Goal: Transaction & Acquisition: Purchase product/service

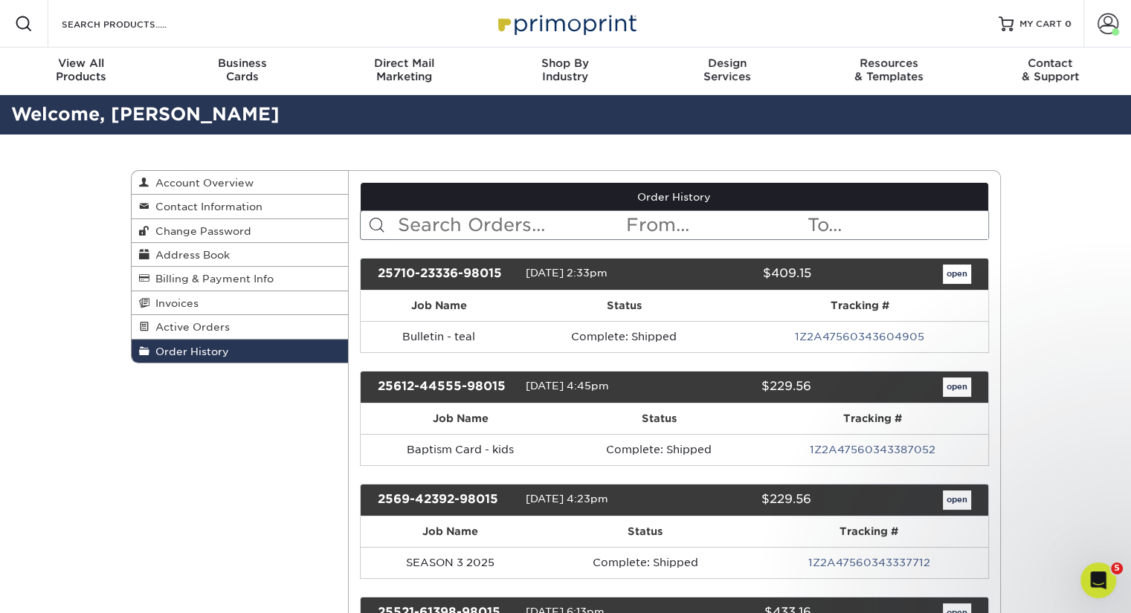
click at [30, 25] on span at bounding box center [24, 24] width 18 height 18
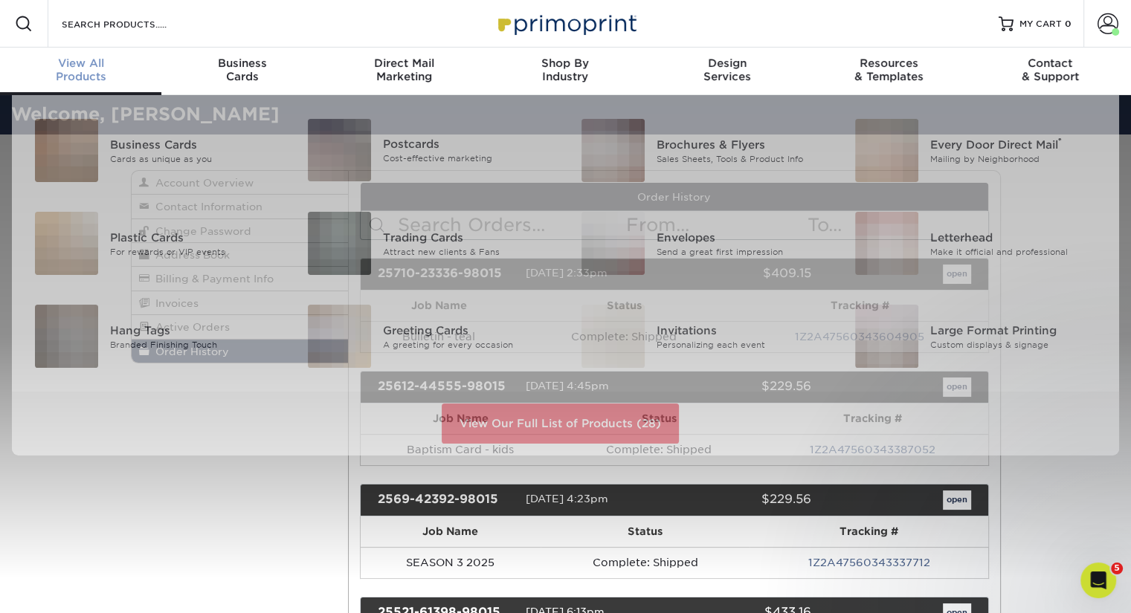
click at [97, 66] on span "View All" at bounding box center [80, 62] width 161 height 13
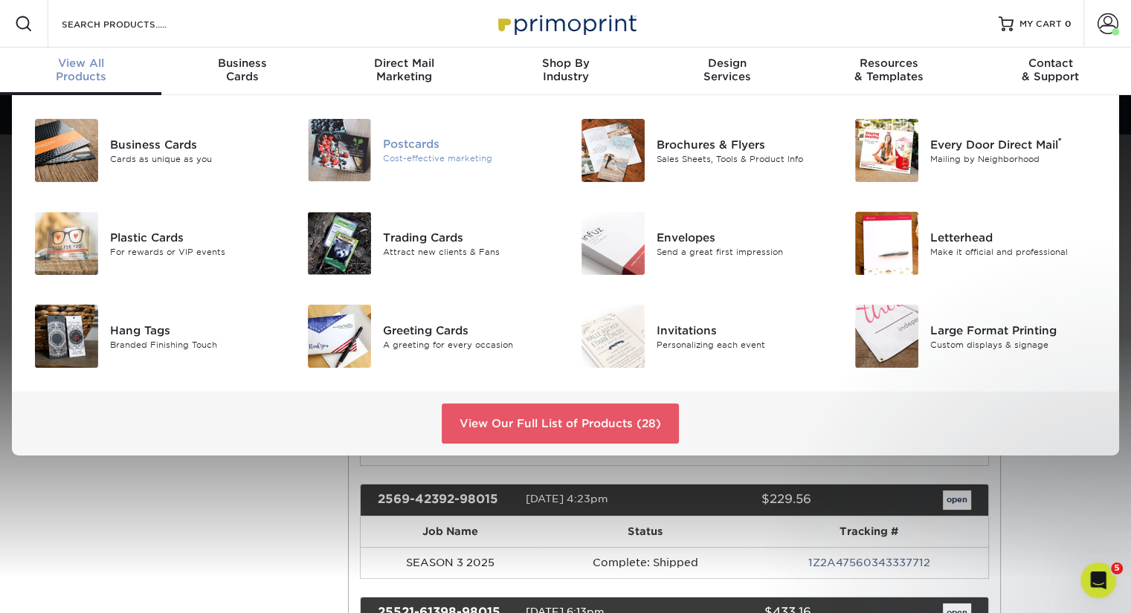
click at [431, 158] on div "Cost-effective marketing" at bounding box center [468, 158] width 171 height 13
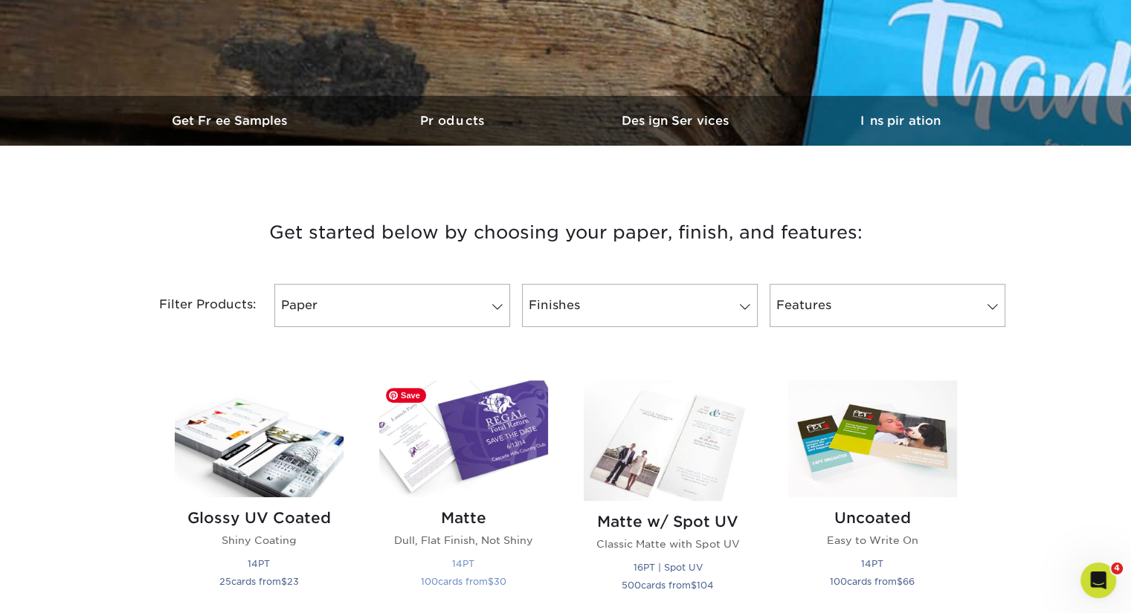
scroll to position [520, 0]
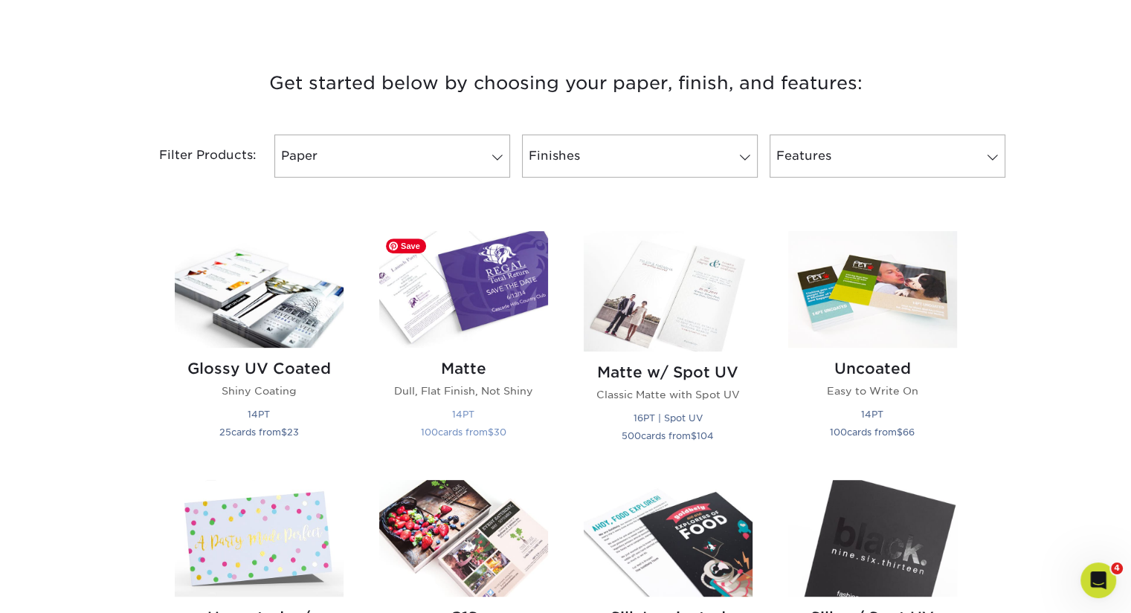
click at [447, 323] on img at bounding box center [463, 289] width 169 height 117
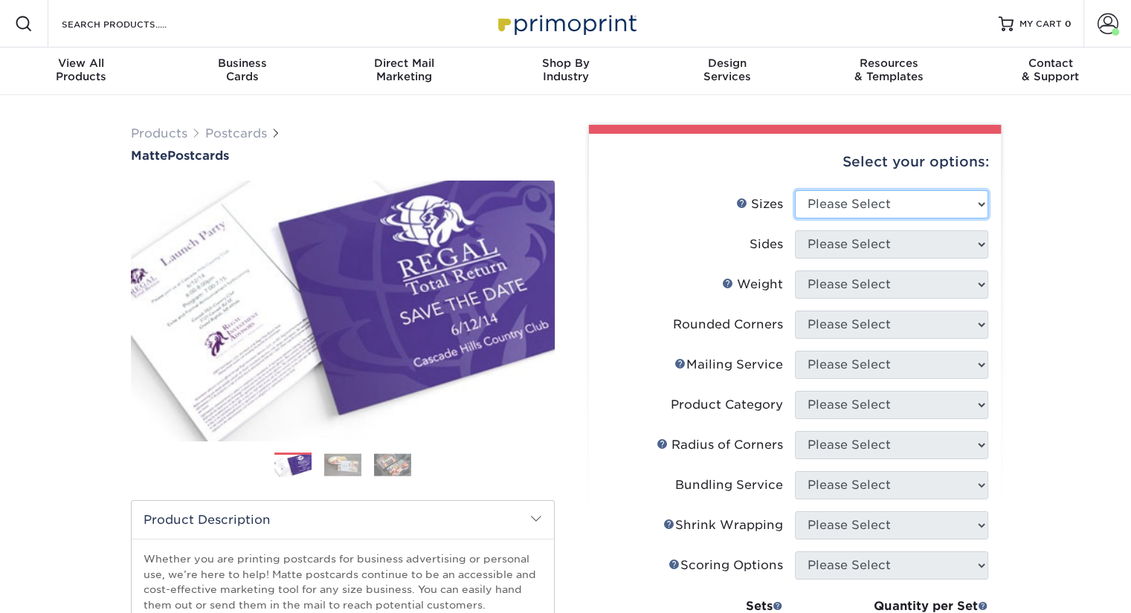
click at [920, 204] on select "Please Select 1.5" x 7" 2" x 4" 2" x 6" 2" x 7" 2" x 8" 2.12" x 5.5" 2.125" x 5…" at bounding box center [891, 204] width 193 height 28
select select "5.50x8.50"
click at [795, 190] on select "Please Select 1.5" x 7" 2" x 4" 2" x 6" 2" x 7" 2" x 8" 2.12" x 5.5" 2.125" x 5…" at bounding box center [891, 204] width 193 height 28
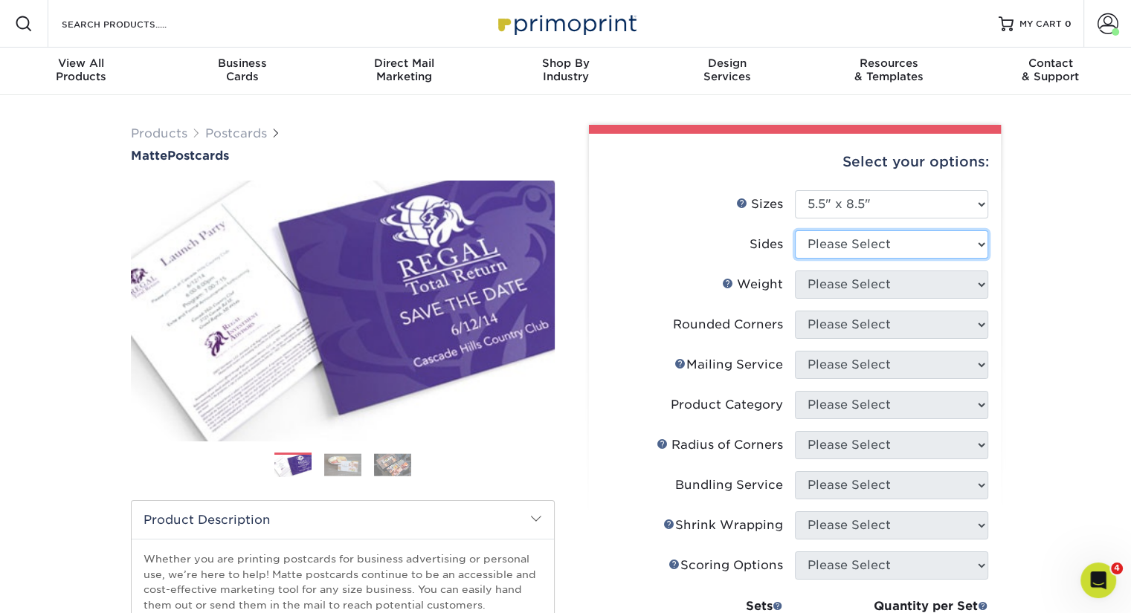
click at [850, 238] on select "Please Select Print Both Sides Print Front Only" at bounding box center [891, 244] width 193 height 28
select select "13abbda7-1d64-4f25-8bb2-c179b224825d"
click at [795, 230] on select "Please Select Print Both Sides Print Front Only" at bounding box center [891, 244] width 193 height 28
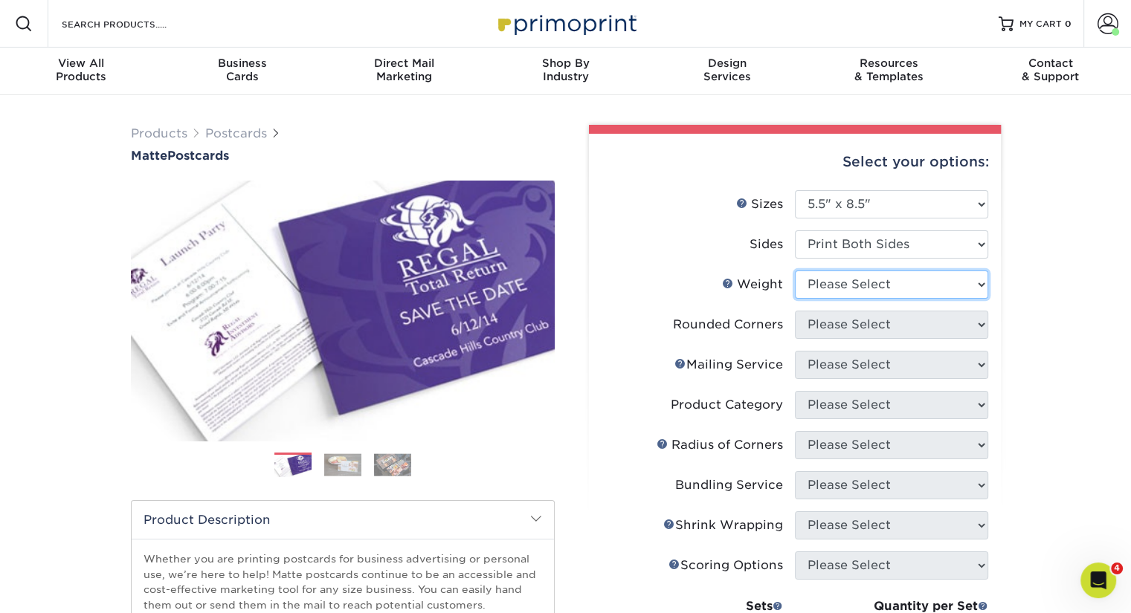
click at [856, 292] on select "Please Select 14PT 16PT" at bounding box center [891, 285] width 193 height 28
select select "14PT"
click at [795, 271] on select "Please Select 14PT 16PT" at bounding box center [891, 285] width 193 height 28
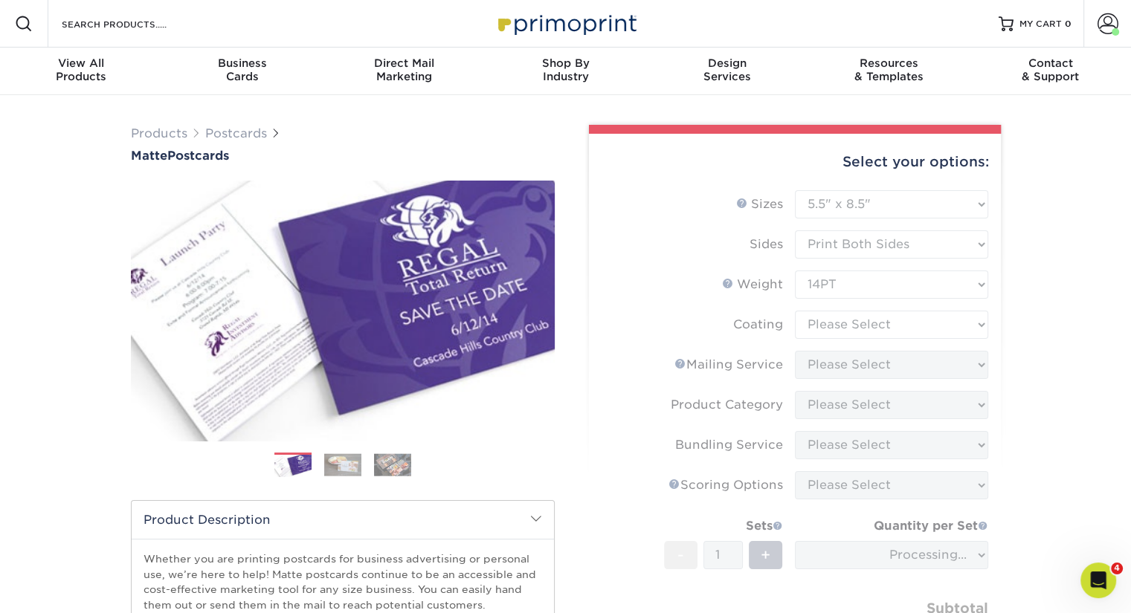
click at [852, 328] on form "Sizes Help Sizes Please Select 1.5" x 7" 2" x 4" 2" x 6" 2" x 7" 2" x 8" 2.12" …" at bounding box center [795, 443] width 388 height 506
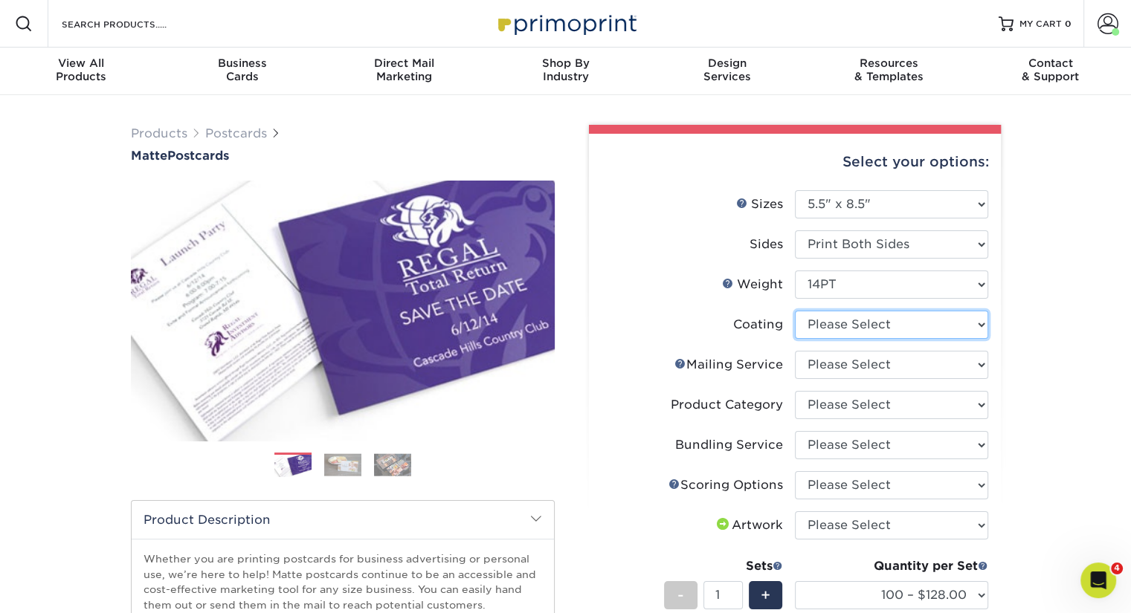
click at [852, 328] on select at bounding box center [891, 325] width 193 height 28
select select "121bb7b5-3b4d-429f-bd8d-bbf80e953313"
click at [795, 311] on select at bounding box center [891, 325] width 193 height 28
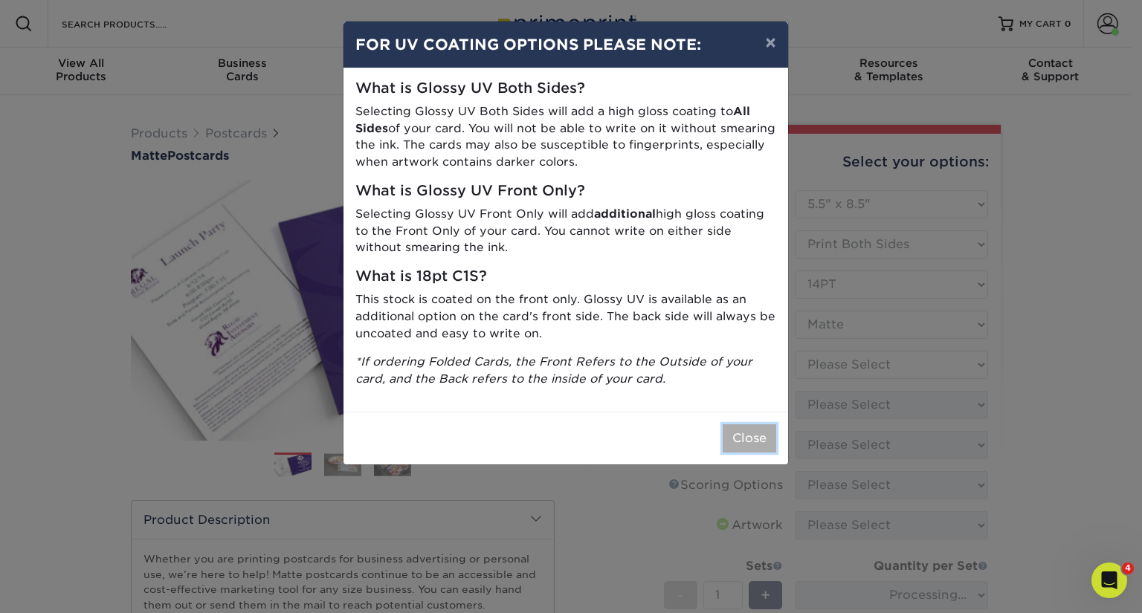
click at [747, 439] on button "Close" at bounding box center [750, 438] width 54 height 28
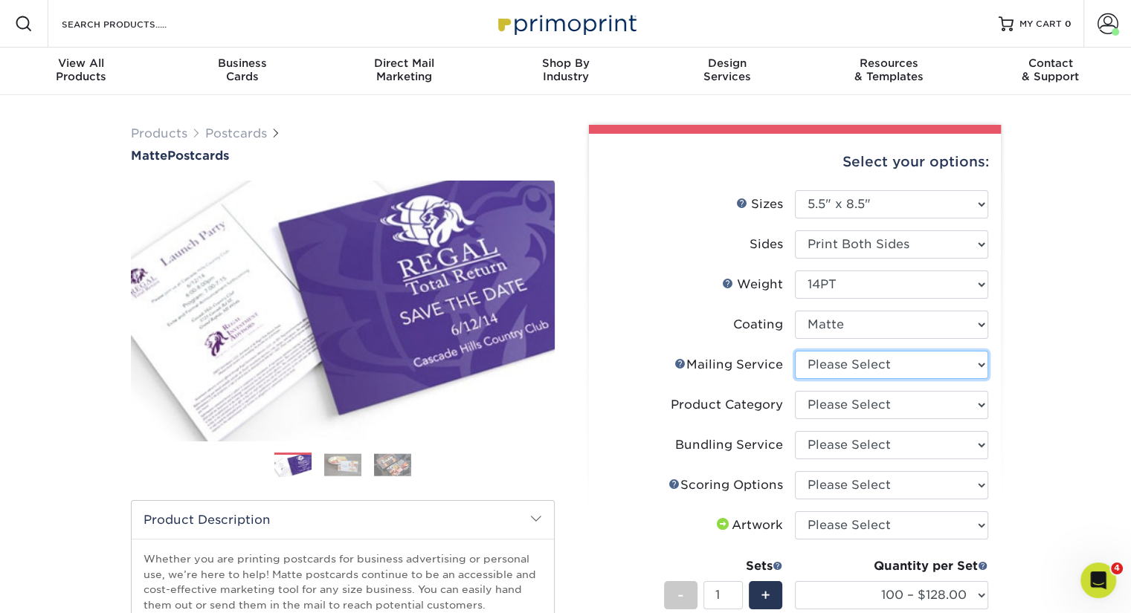
click at [858, 368] on select "Please Select No Direct Mailing Service No, I will mail/stamp/imprint Direct Ma…" at bounding box center [891, 365] width 193 height 28
click at [795, 351] on select "Please Select No Direct Mailing Service No, I will mail/stamp/imprint Direct Ma…" at bounding box center [891, 365] width 193 height 28
click at [855, 368] on select "Please Select No Direct Mailing Service No, I will mail/stamp/imprint Direct Ma…" at bounding box center [891, 365] width 193 height 28
select select "3e5e9bdd-d78a-4c28-a41d-fe1407925ca6"
click at [795, 351] on select "Please Select No Direct Mailing Service No, I will mail/stamp/imprint Direct Ma…" at bounding box center [891, 365] width 193 height 28
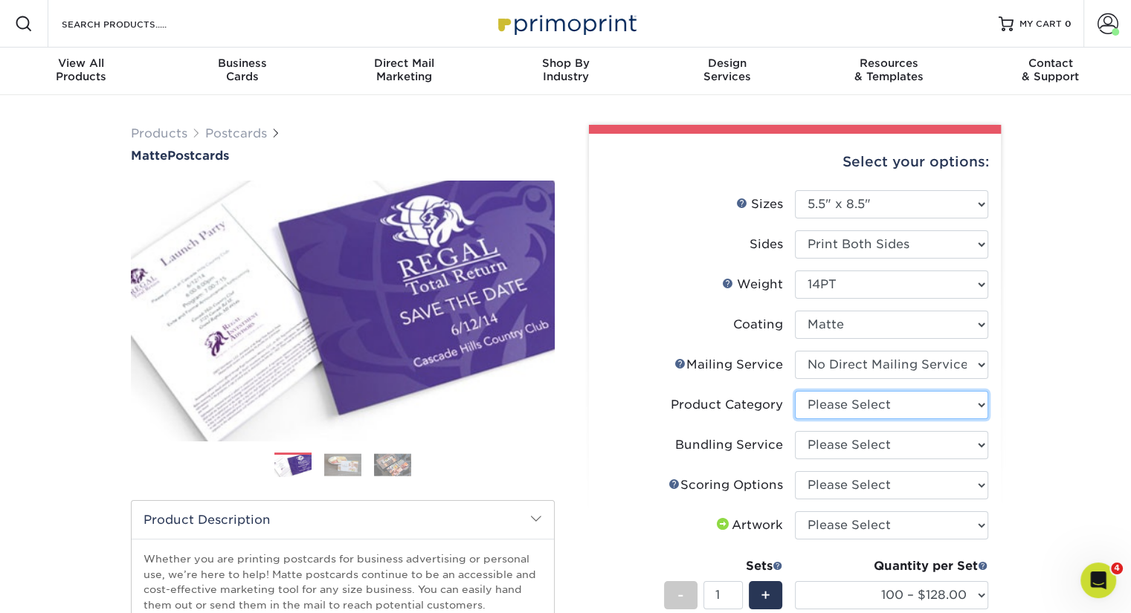
click at [851, 404] on select "Please Select Postcards" at bounding box center [891, 405] width 193 height 28
select select "9b7272e0-d6c8-4c3c-8e97-d3a1bcdab858"
click at [795, 391] on select "Please Select Postcards" at bounding box center [891, 405] width 193 height 28
click at [852, 423] on li "Product Category Please Select Postcards" at bounding box center [794, 411] width 387 height 40
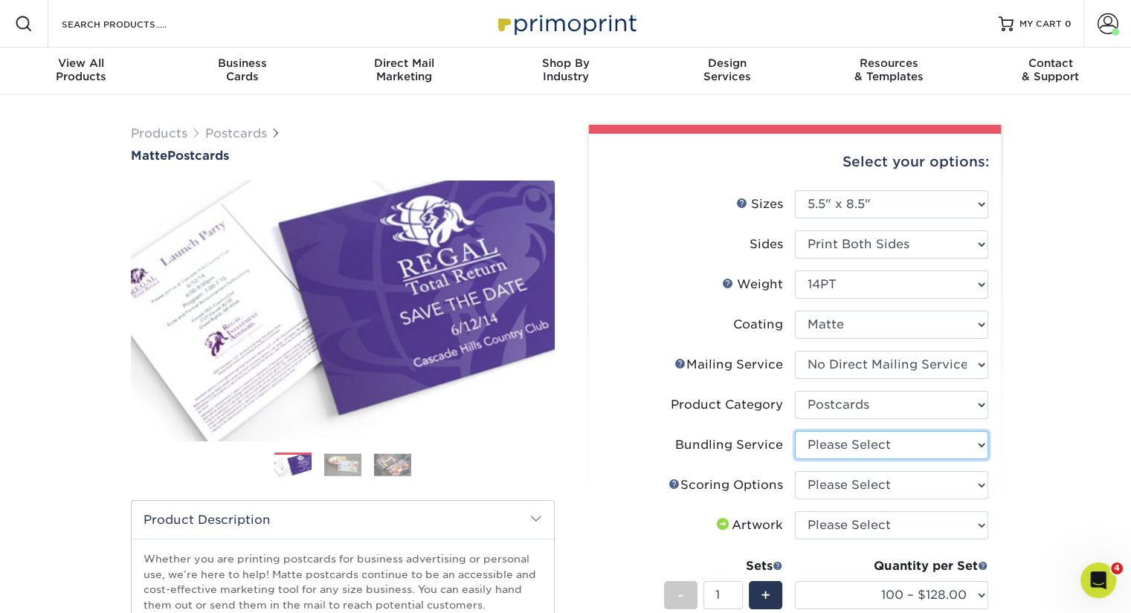
click at [854, 440] on select "Please Select No Bundling Services Yes, Bundles of 50 (+2 Days) Yes, Bundles of…" at bounding box center [891, 445] width 193 height 28
select select "58689abb-25c0-461c-a4c3-a80b627d6649"
click at [795, 431] on select "Please Select No Bundling Services Yes, Bundles of 50 (+2 Days) Yes, Bundles of…" at bounding box center [891, 445] width 193 height 28
click at [853, 486] on select "Please Select No Scoring One Score Score in Half Two Scores" at bounding box center [891, 485] width 193 height 28
select select "16ebe401-5398-422d-8cb0-f3adbb82deb5"
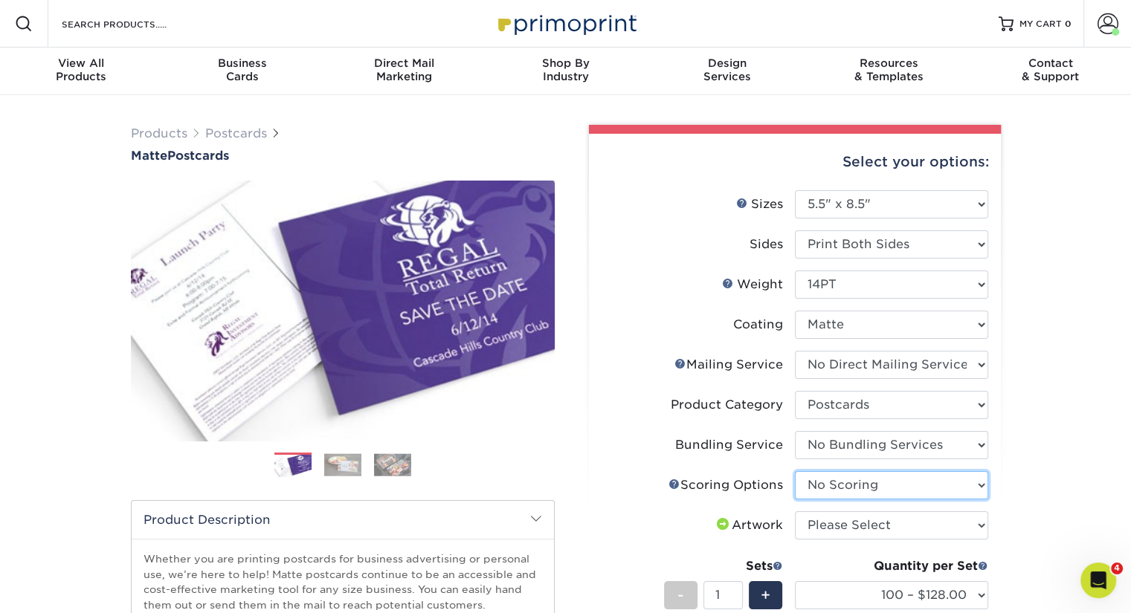
click at [795, 471] on select "Please Select No Scoring One Score Score in Half Two Scores" at bounding box center [891, 485] width 193 height 28
click at [844, 518] on select "Please Select I will upload files I need a design - $150" at bounding box center [891, 525] width 193 height 28
select select "upload"
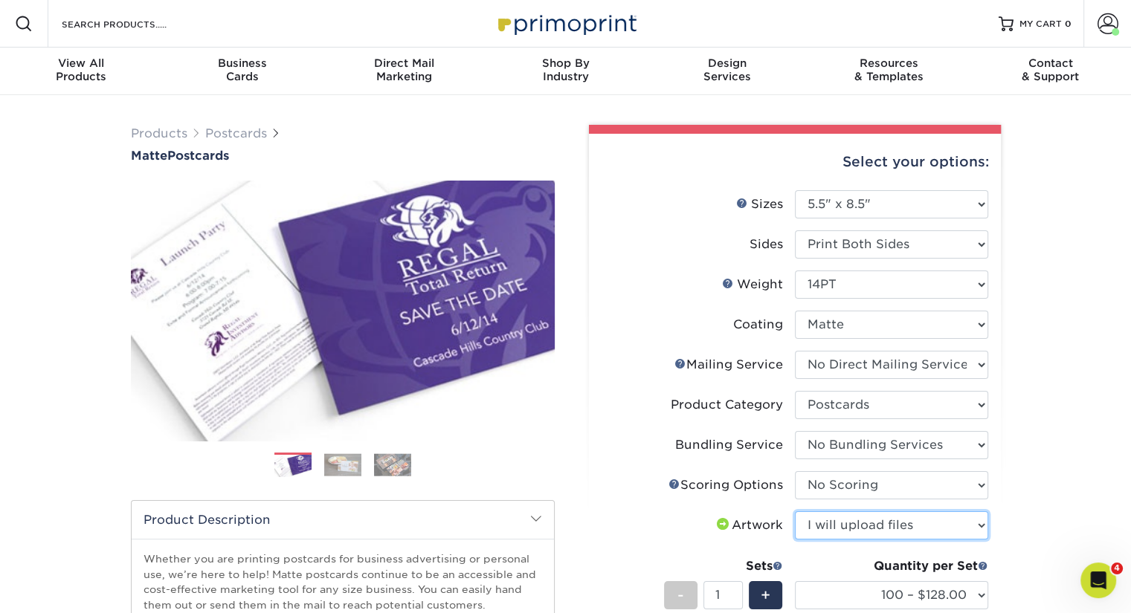
click at [795, 511] on select "Please Select I will upload files I need a design - $150" at bounding box center [891, 525] width 193 height 28
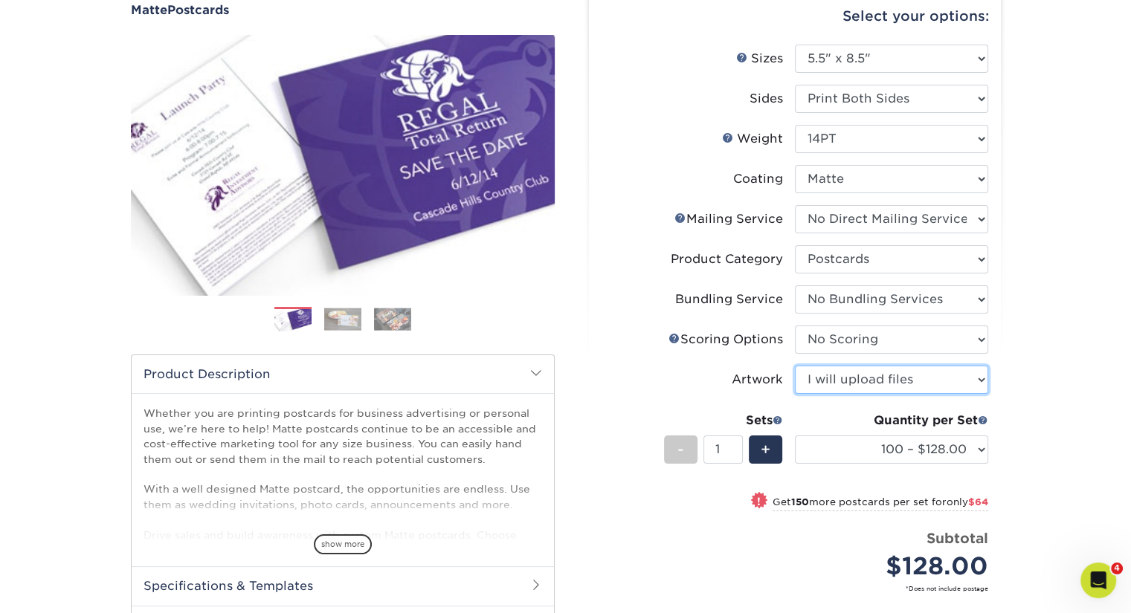
scroll to position [149, 0]
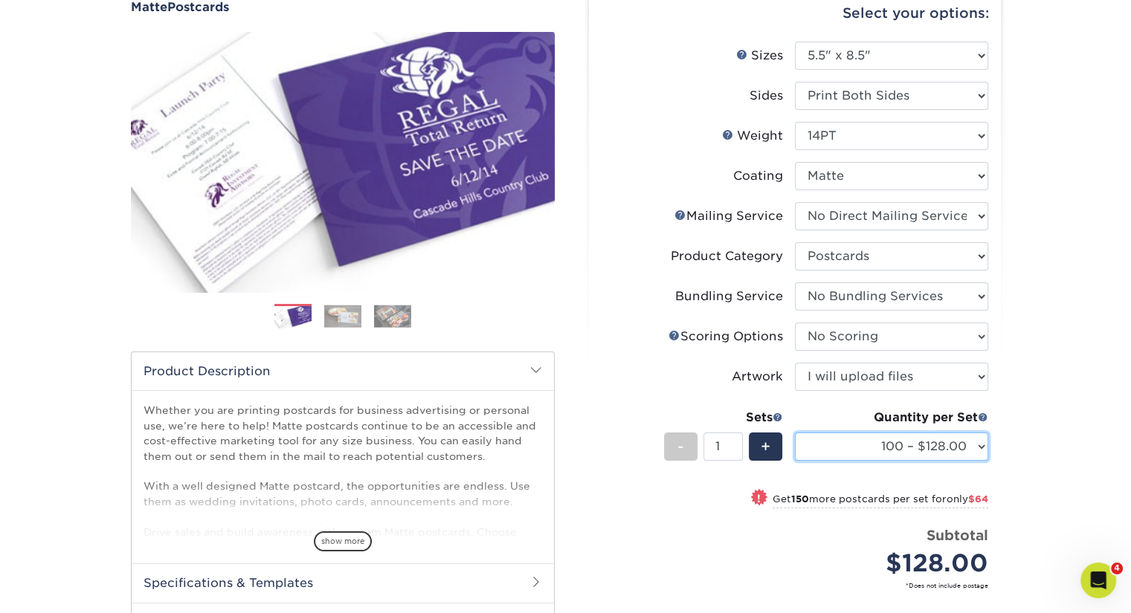
click at [879, 450] on select "100 – $128.00 250 – $192.00 500 – $213.00 1000 – $246.00 2500 – $395.00 5000 – …" at bounding box center [891, 447] width 193 height 28
click at [1042, 65] on div "Products Postcards Matte Postcards Next $" at bounding box center [565, 379] width 1131 height 867
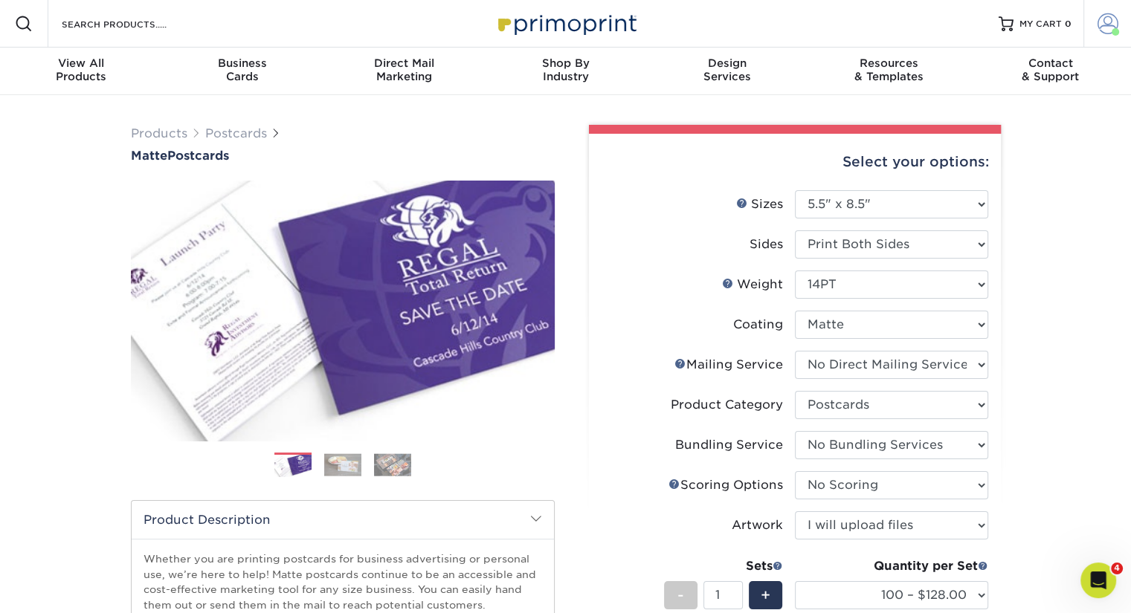
click at [1102, 23] on span at bounding box center [1107, 23] width 21 height 21
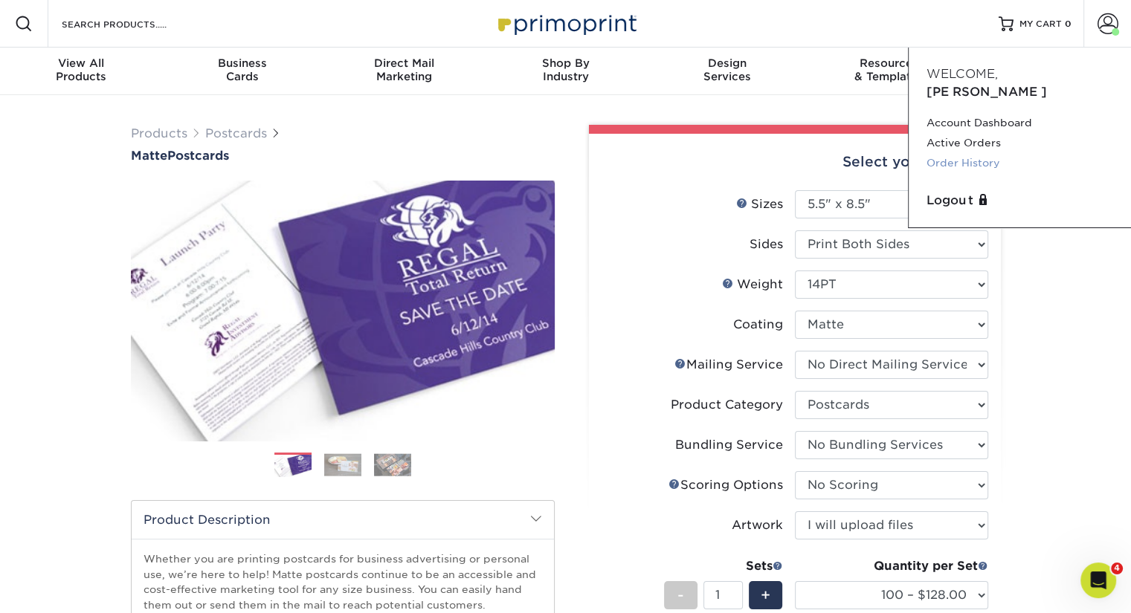
click at [957, 153] on link "Order History" at bounding box center [1019, 163] width 187 height 20
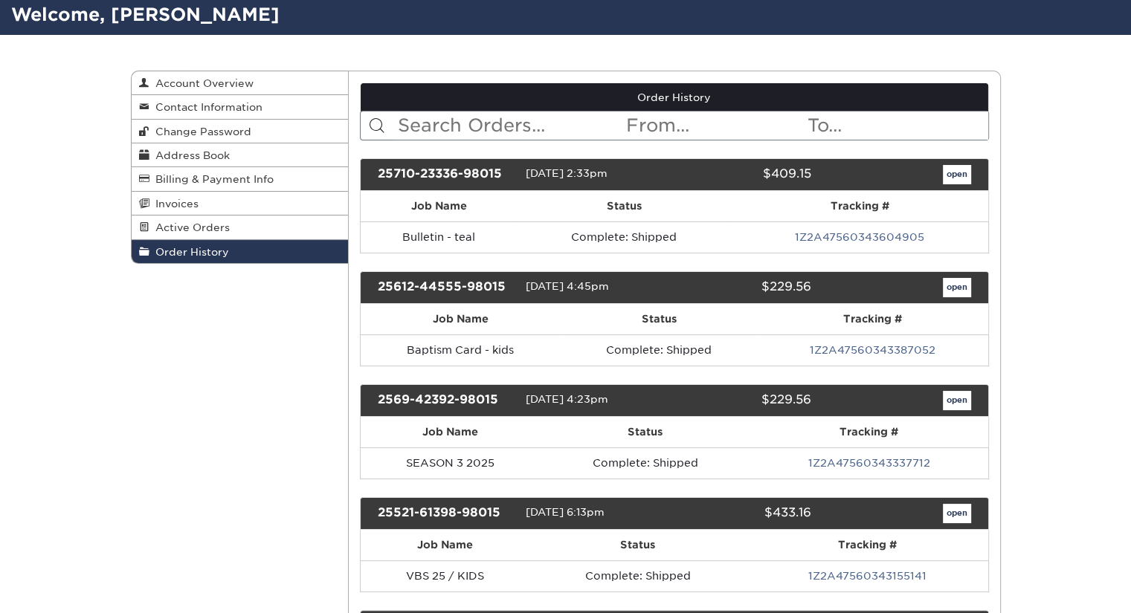
scroll to position [149, 0]
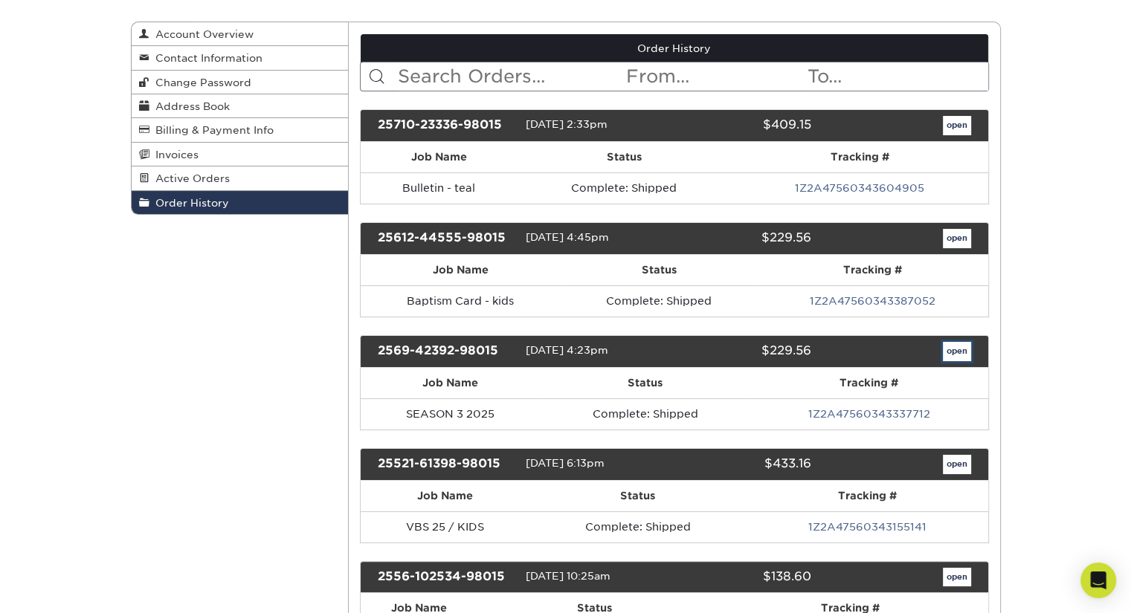
click at [960, 344] on link "open" at bounding box center [957, 351] width 28 height 19
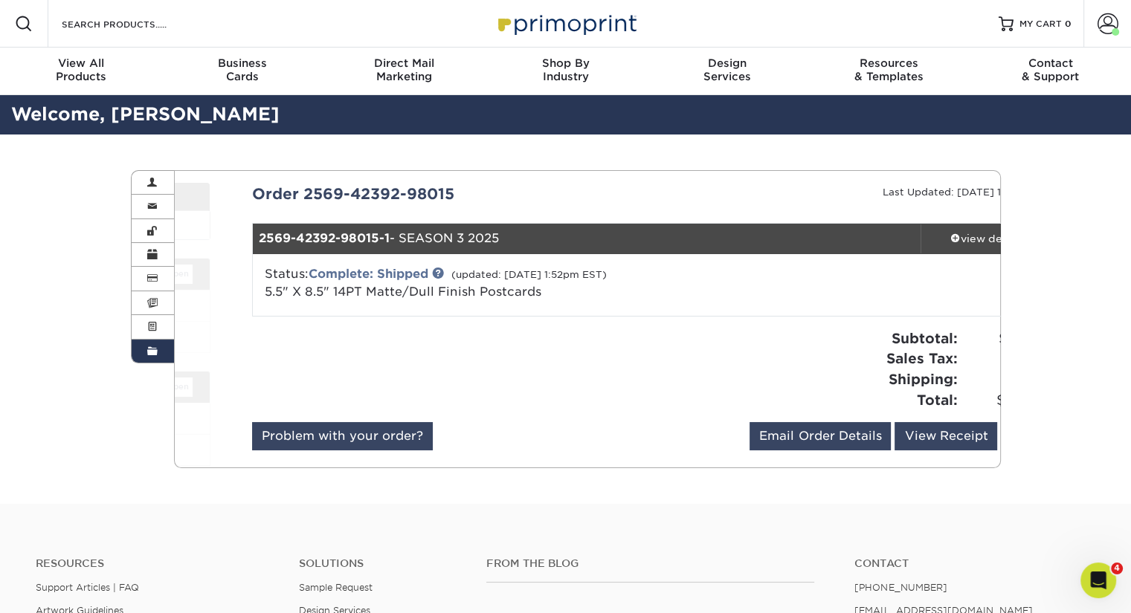
scroll to position [0, 0]
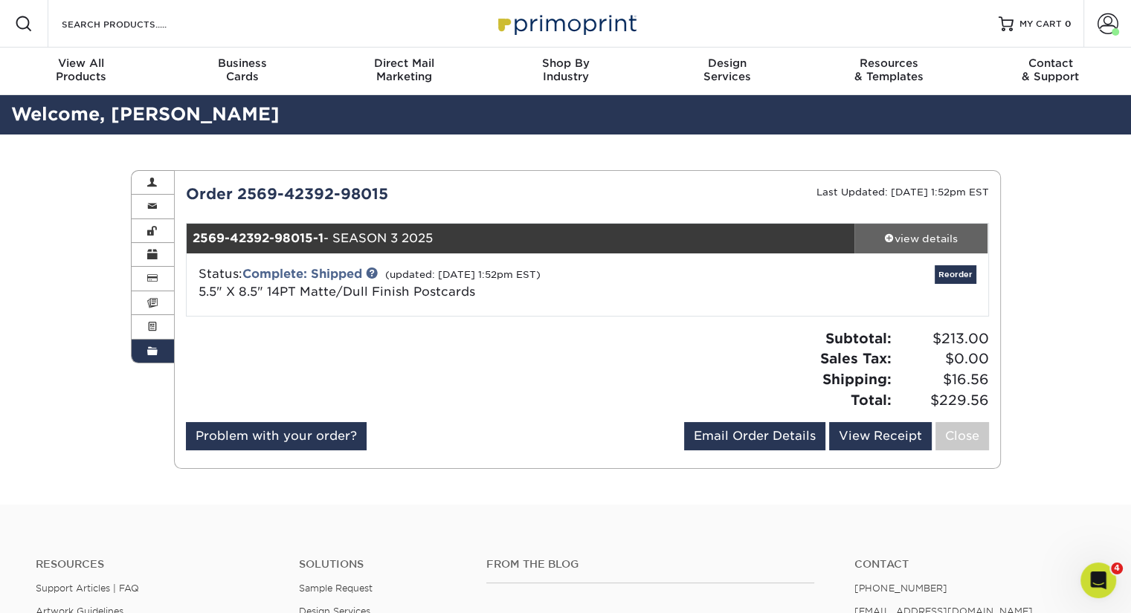
click at [920, 239] on div "view details" at bounding box center [921, 238] width 134 height 15
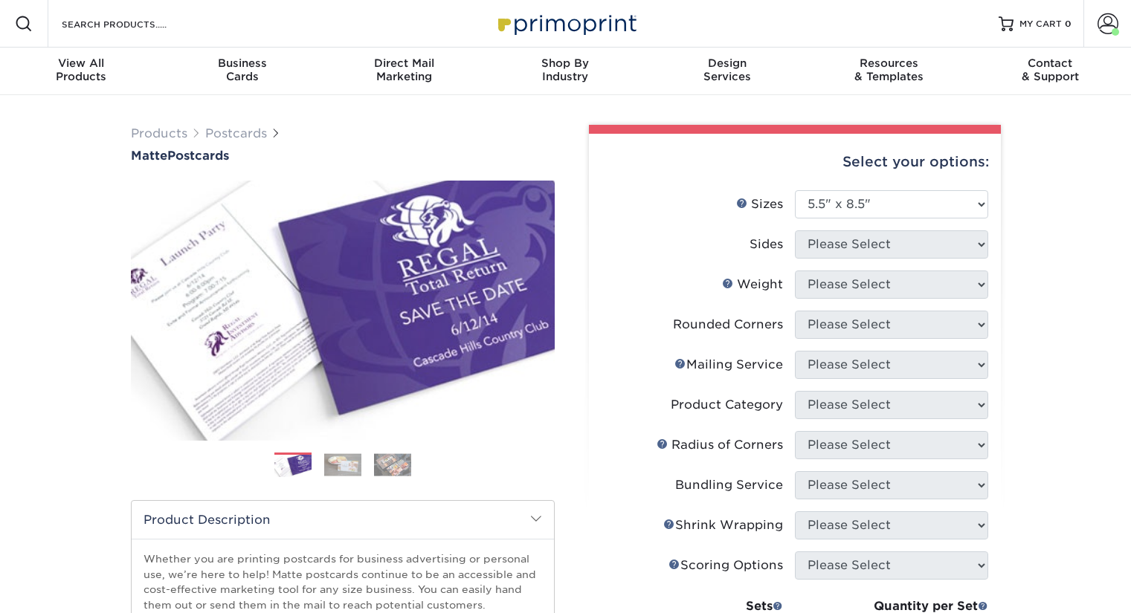
select select "5.50x8.50"
click at [882, 203] on select "Please Select 1.5" x 7" 2" x 4" 2" x 6" 2" x 7" 2" x 8" 2.12" x 5.5" 2.125" x 5…" at bounding box center [891, 204] width 193 height 28
click at [795, 190] on select "Please Select 1.5" x 7" 2" x 4" 2" x 6" 2" x 7" 2" x 8" 2.12" x 5.5" 2.125" x 5…" at bounding box center [891, 204] width 193 height 28
click at [827, 197] on select "Please Select 1.5" x 7" 2" x 4" 2" x 6" 2" x 7" 2" x 8" 2.12" x 5.5" 2.125" x 5…" at bounding box center [891, 204] width 193 height 28
select select "5.50x8.50"
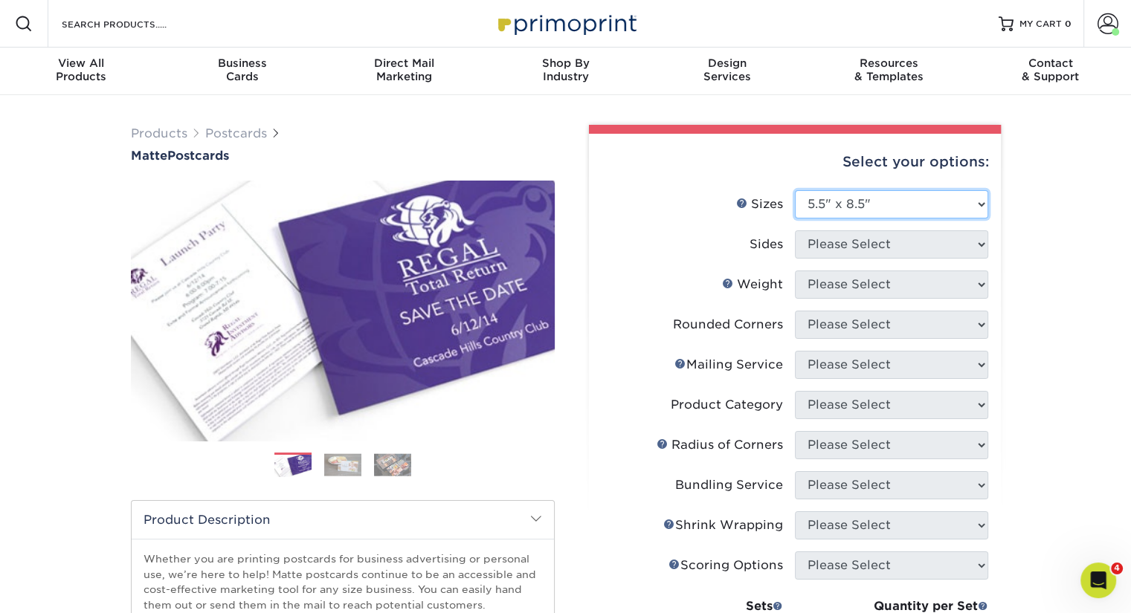
click at [795, 190] on select "Please Select 1.5" x 7" 2" x 4" 2" x 6" 2" x 7" 2" x 8" 2.12" x 5.5" 2.125" x 5…" at bounding box center [891, 204] width 193 height 28
click at [856, 242] on select "Please Select Print Both Sides Print Front Only" at bounding box center [891, 244] width 193 height 28
select select "13abbda7-1d64-4f25-8bb2-c179b224825d"
click at [795, 230] on select "Please Select Print Both Sides Print Front Only" at bounding box center [891, 244] width 193 height 28
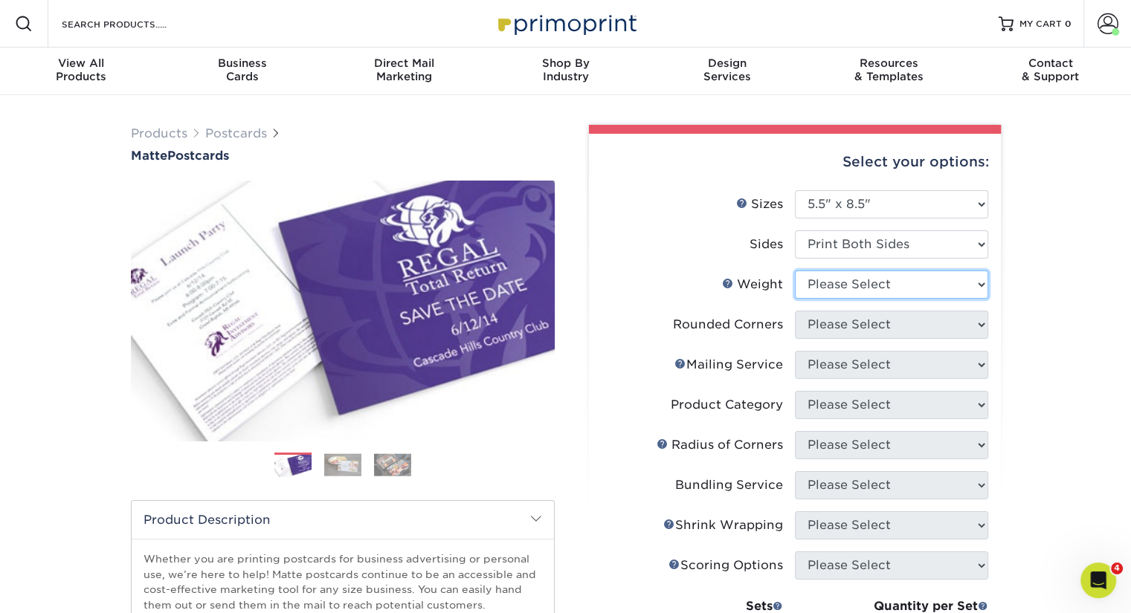
click at [849, 279] on select "Please Select 14PT 16PT" at bounding box center [891, 285] width 193 height 28
select select "14PT"
click at [795, 271] on select "Please Select 14PT 16PT" at bounding box center [891, 285] width 193 height 28
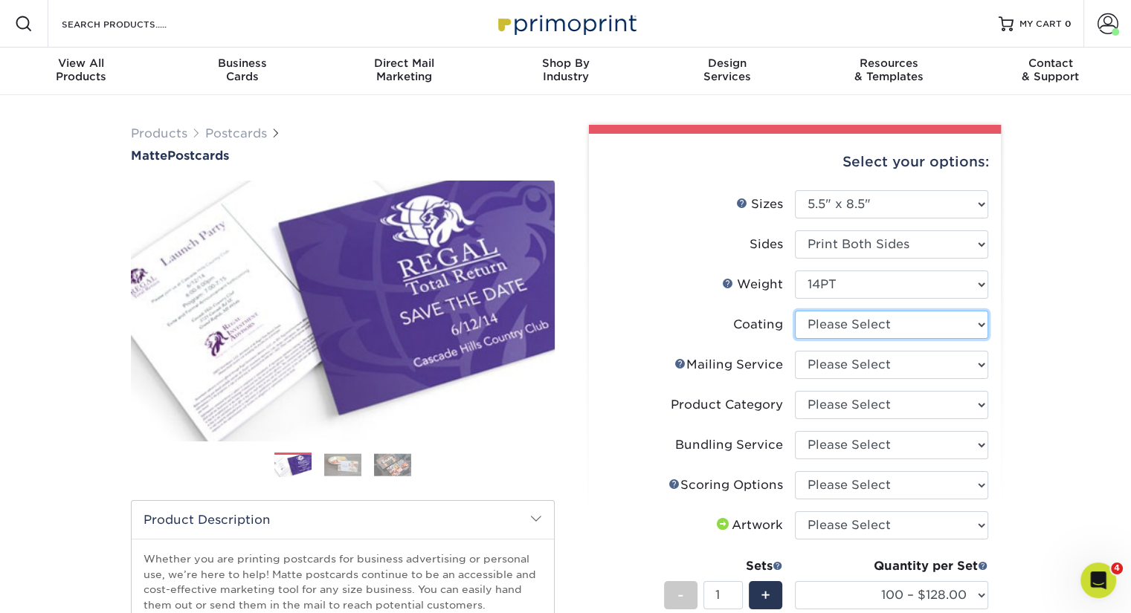
click at [844, 315] on select at bounding box center [891, 325] width 193 height 28
select select "121bb7b5-3b4d-429f-bd8d-bbf80e953313"
click at [795, 311] on select at bounding box center [891, 325] width 193 height 28
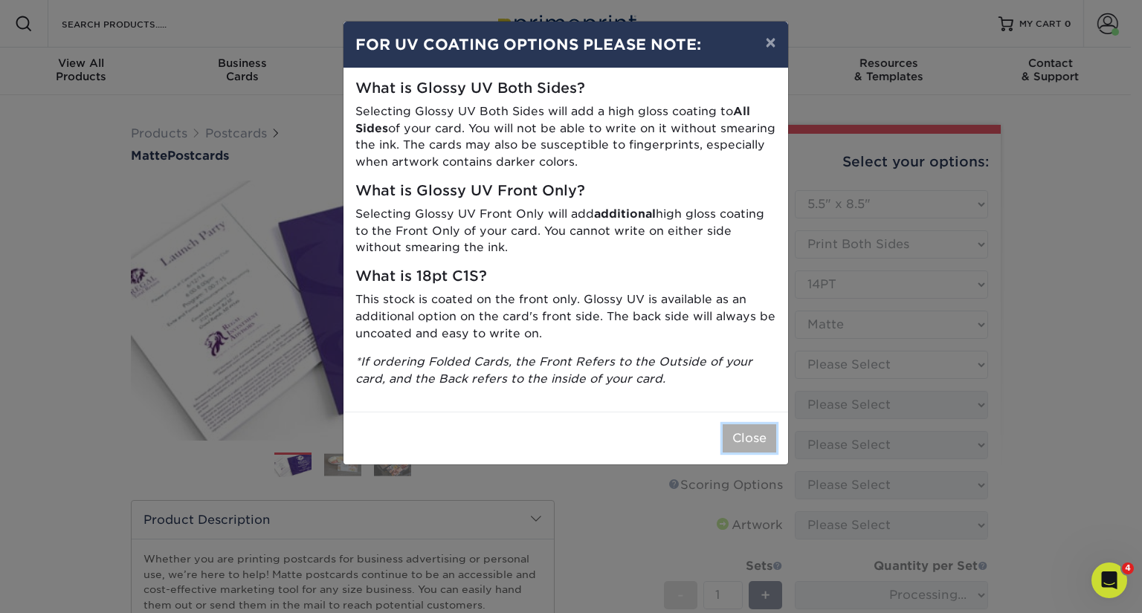
click at [754, 440] on button "Close" at bounding box center [750, 438] width 54 height 28
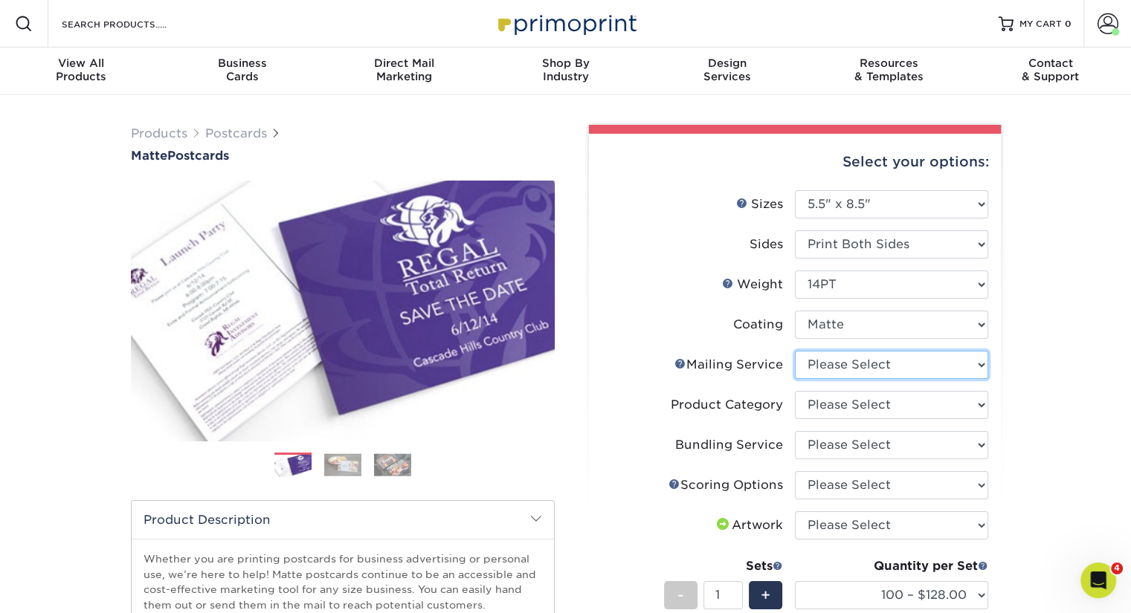
click at [856, 374] on select "Please Select No Direct Mailing Service No, I will mail/stamp/imprint Direct Ma…" at bounding box center [891, 365] width 193 height 28
select select "3e5e9bdd-d78a-4c28-a41d-fe1407925ca6"
click at [795, 351] on select "Please Select No Direct Mailing Service No, I will mail/stamp/imprint Direct Ma…" at bounding box center [891, 365] width 193 height 28
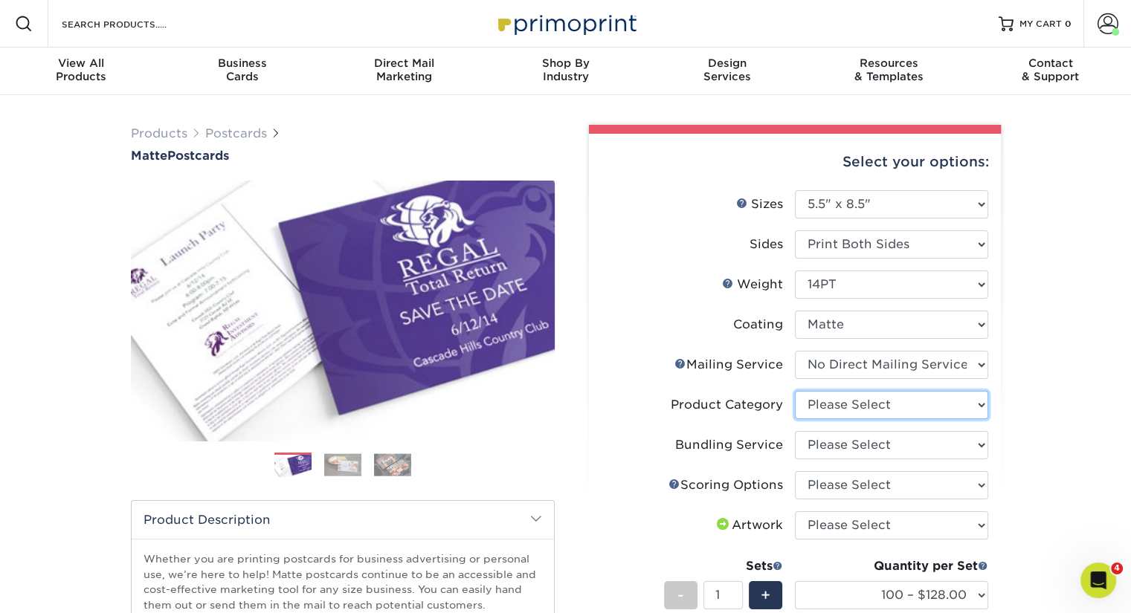
click at [849, 403] on select "Please Select Postcards" at bounding box center [891, 405] width 193 height 28
select select "9b7272e0-d6c8-4c3c-8e97-d3a1bcdab858"
click at [795, 391] on select "Please Select Postcards" at bounding box center [891, 405] width 193 height 28
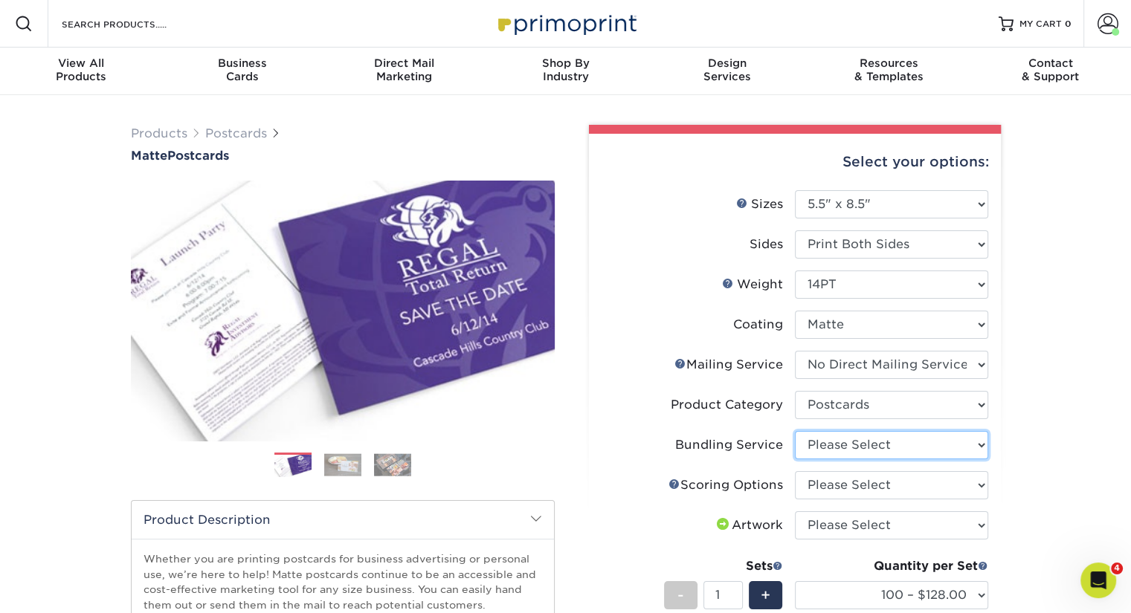
click at [832, 447] on select "Please Select No Bundling Services Yes, Bundles of 50 (+2 Days) Yes, Bundles of…" at bounding box center [891, 445] width 193 height 28
select select "58689abb-25c0-461c-a4c3-a80b627d6649"
click at [795, 431] on select "Please Select No Bundling Services Yes, Bundles of 50 (+2 Days) Yes, Bundles of…" at bounding box center [891, 445] width 193 height 28
click at [821, 494] on select "Please Select No Scoring One Score Score in Half Two Scores" at bounding box center [891, 485] width 193 height 28
select select "16ebe401-5398-422d-8cb0-f3adbb82deb5"
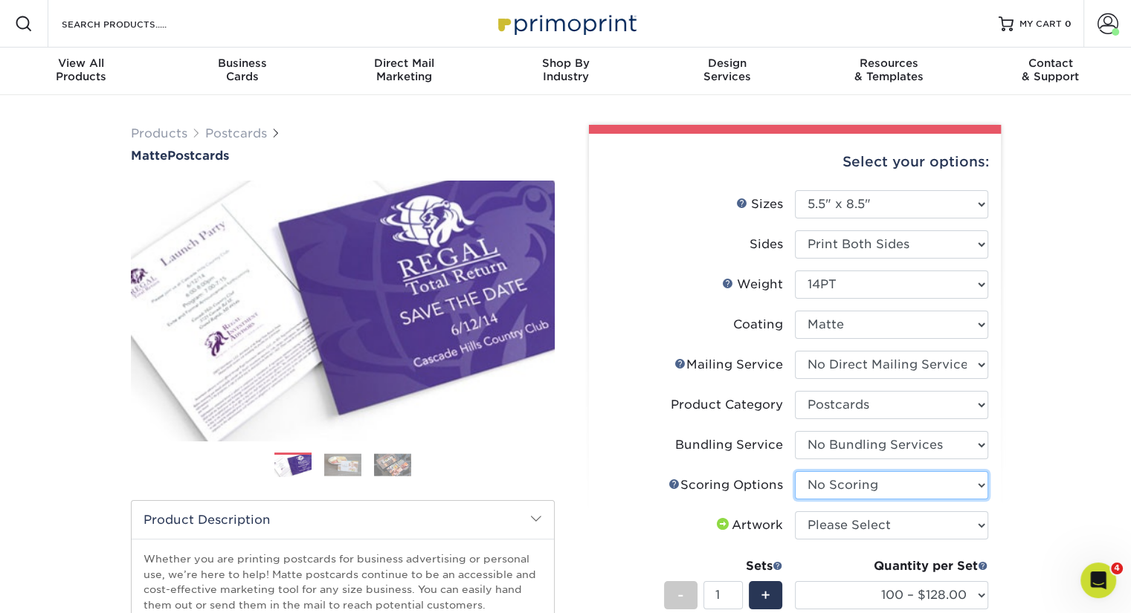
click at [795, 471] on select "Please Select No Scoring One Score Score in Half Two Scores" at bounding box center [891, 485] width 193 height 28
click at [815, 530] on select "Please Select I will upload files I need a design - $150" at bounding box center [891, 525] width 193 height 28
select select "upload"
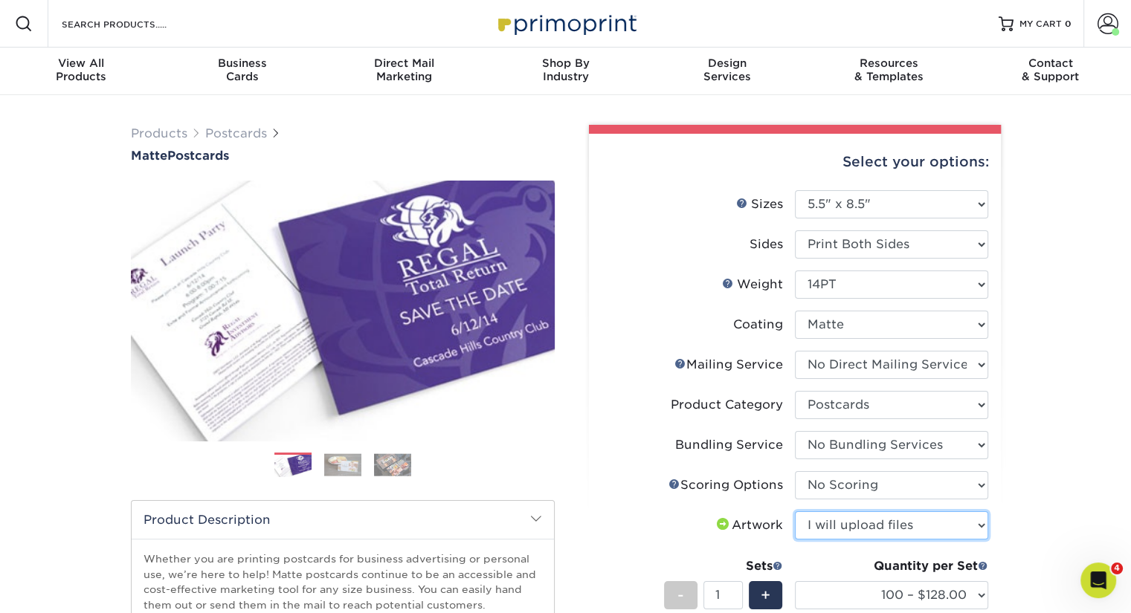
click at [795, 511] on select "Please Select I will upload files I need a design - $150" at bounding box center [891, 525] width 193 height 28
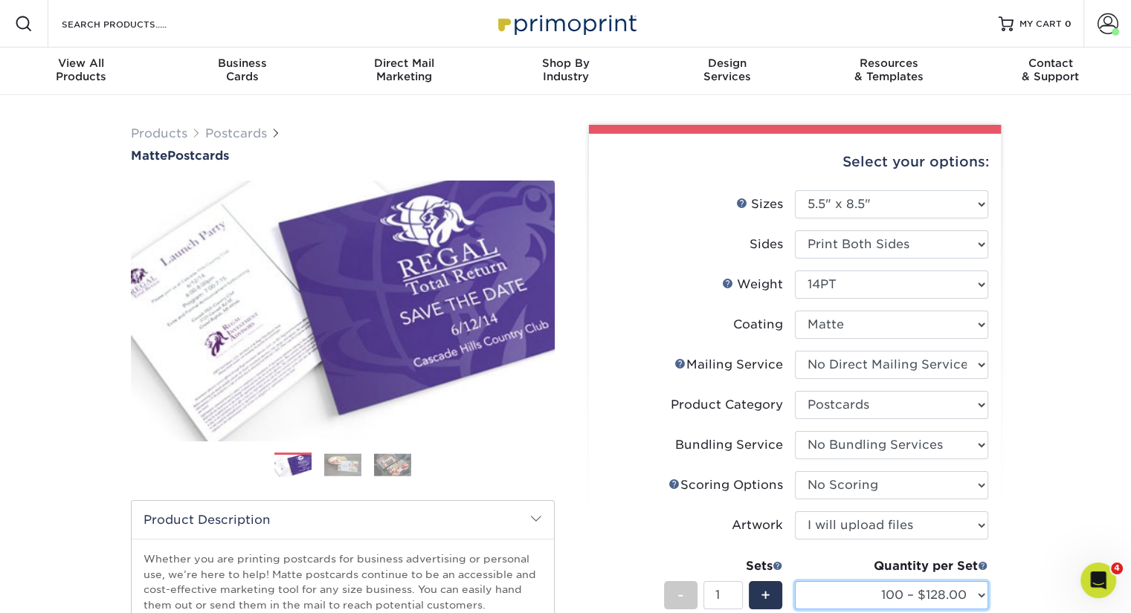
click at [813, 587] on select "100 – $128.00 250 – $192.00 500 – $213.00 1000 – $246.00 2500 – $395.00 5000 – …" at bounding box center [891, 595] width 193 height 28
select select "500 – $213.00"
click at [795, 581] on select "100 – $128.00 250 – $192.00 500 – $213.00 1000 – $246.00 2500 – $395.00 5000 – …" at bounding box center [891, 595] width 193 height 28
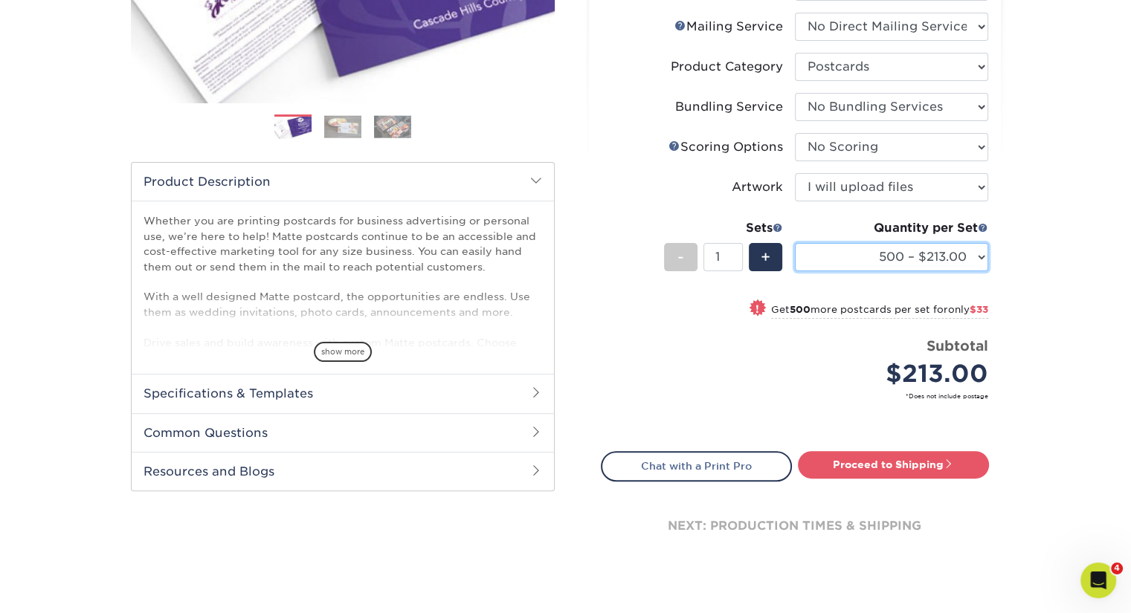
scroll to position [372, 0]
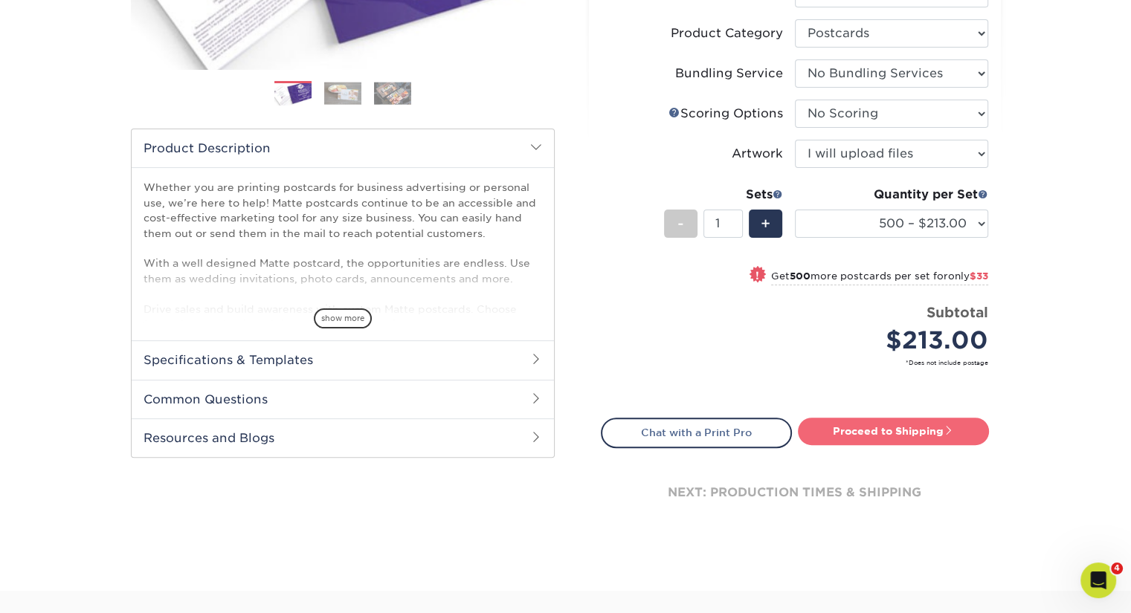
click at [887, 436] on link "Proceed to Shipping" at bounding box center [893, 431] width 191 height 27
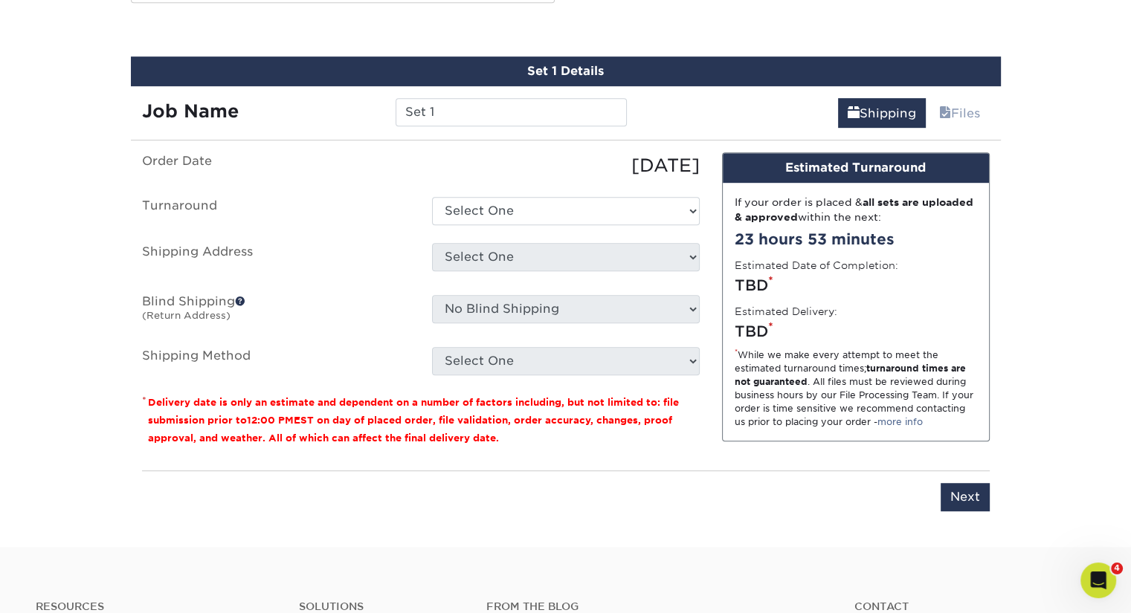
scroll to position [830, 0]
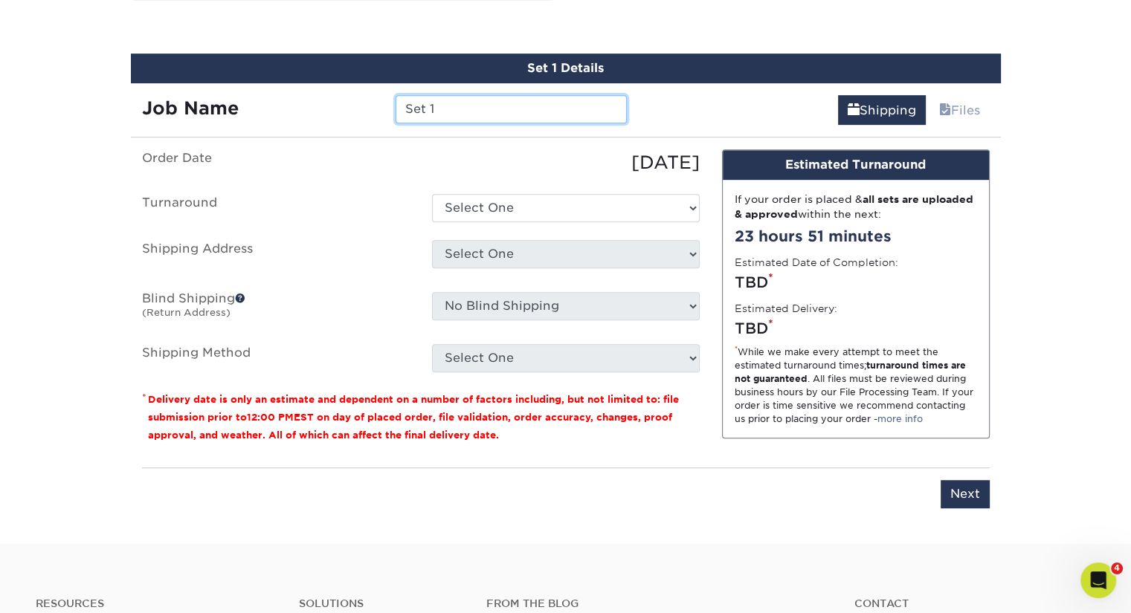
drag, startPoint x: 517, startPoint y: 105, endPoint x: 257, endPoint y: 127, distance: 261.1
click at [257, 127] on div "Set 1 Details Job Name Set 1 Shipping Files You've choosen mailing services! If…" at bounding box center [566, 290] width 870 height 473
drag, startPoint x: 484, startPoint y: 110, endPoint x: 308, endPoint y: 112, distance: 176.2
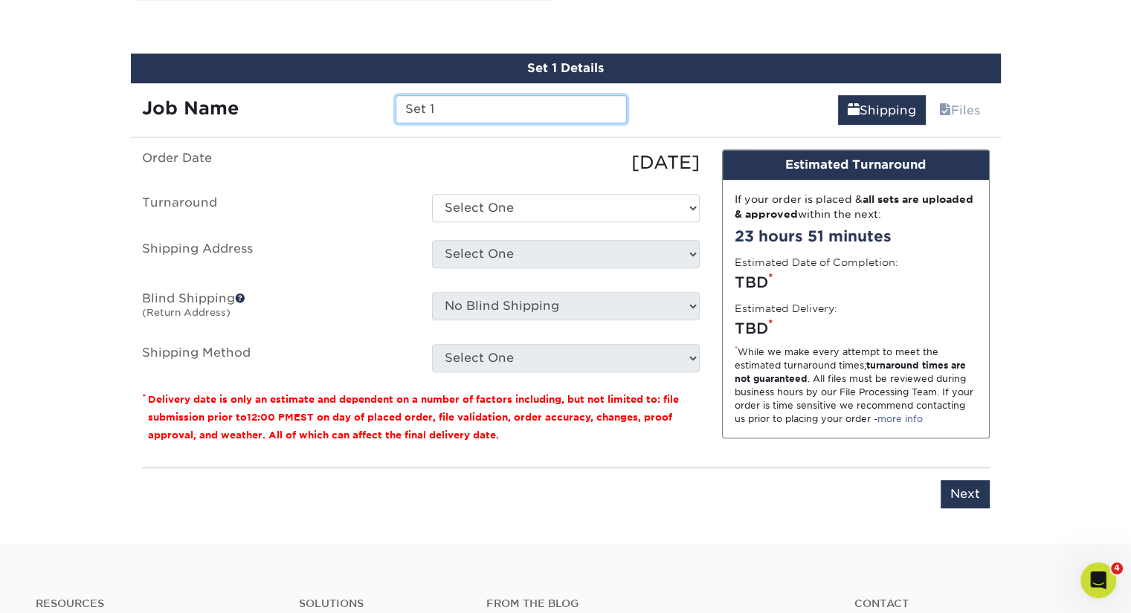
click at [308, 112] on div "Job Name Set 1" at bounding box center [385, 109] width 508 height 28
type input "SEASON 4 2025"
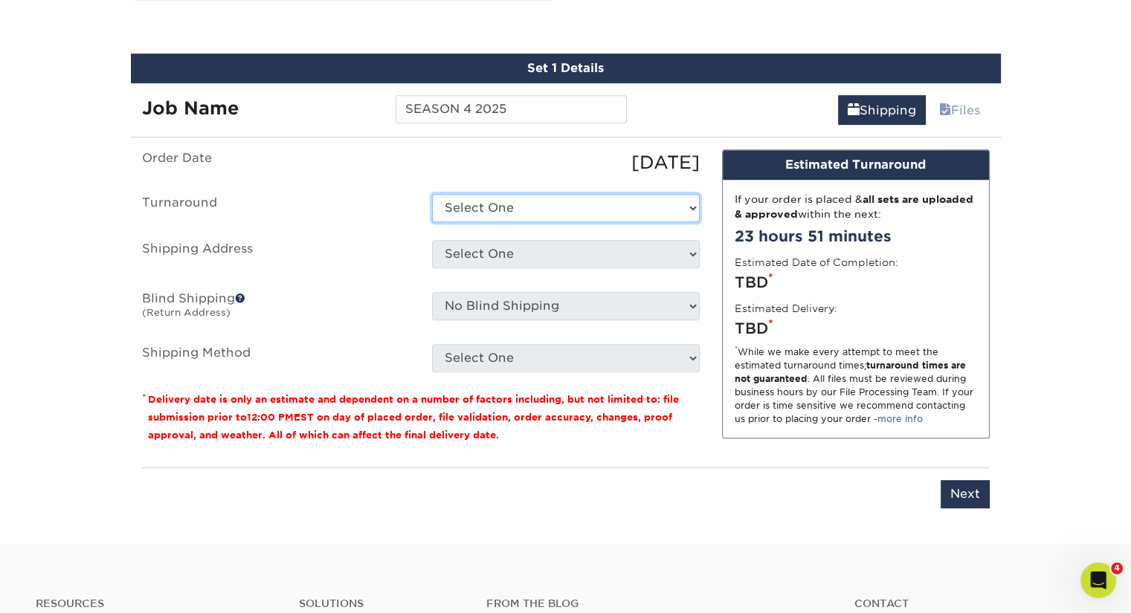
click at [466, 212] on select "Select One 2-4 Business Days 2 Day Next Business Day" at bounding box center [566, 208] width 268 height 28
select select "25166c9f-39c0-4a84-ab61-42044998b0f3"
click at [432, 194] on select "Select One 2-4 Business Days 2 Day Next Business Day" at bounding box center [566, 208] width 268 height 28
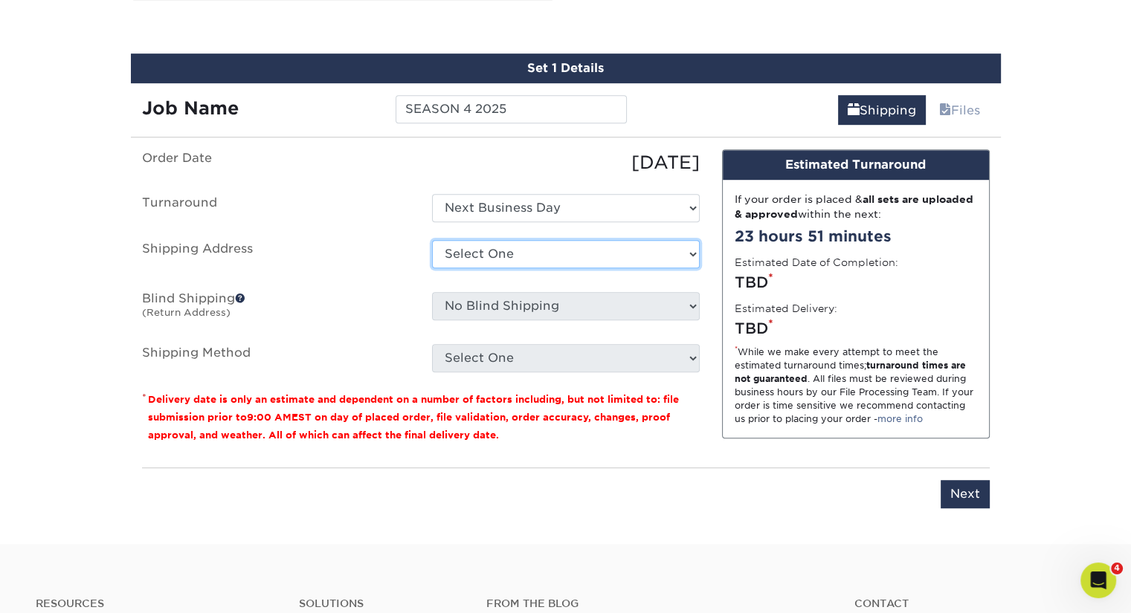
click at [476, 259] on select "Select One GRACE Hinckley + Add New Address" at bounding box center [566, 254] width 268 height 28
select select "274645"
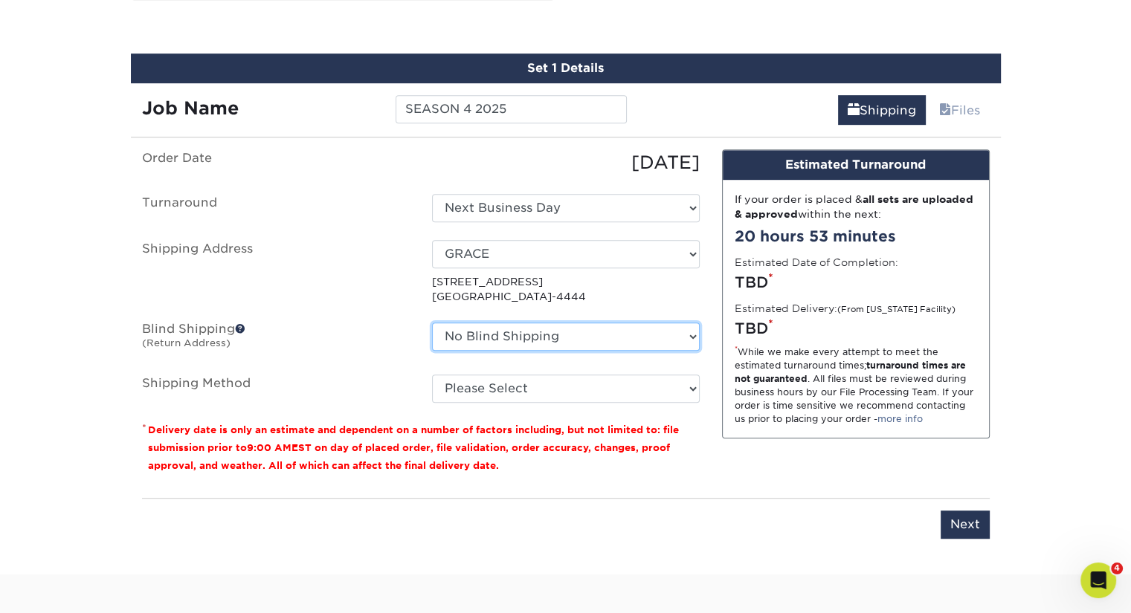
click at [559, 332] on select "No Blind Shipping GRACE Hinckley + Add New Address" at bounding box center [566, 337] width 268 height 28
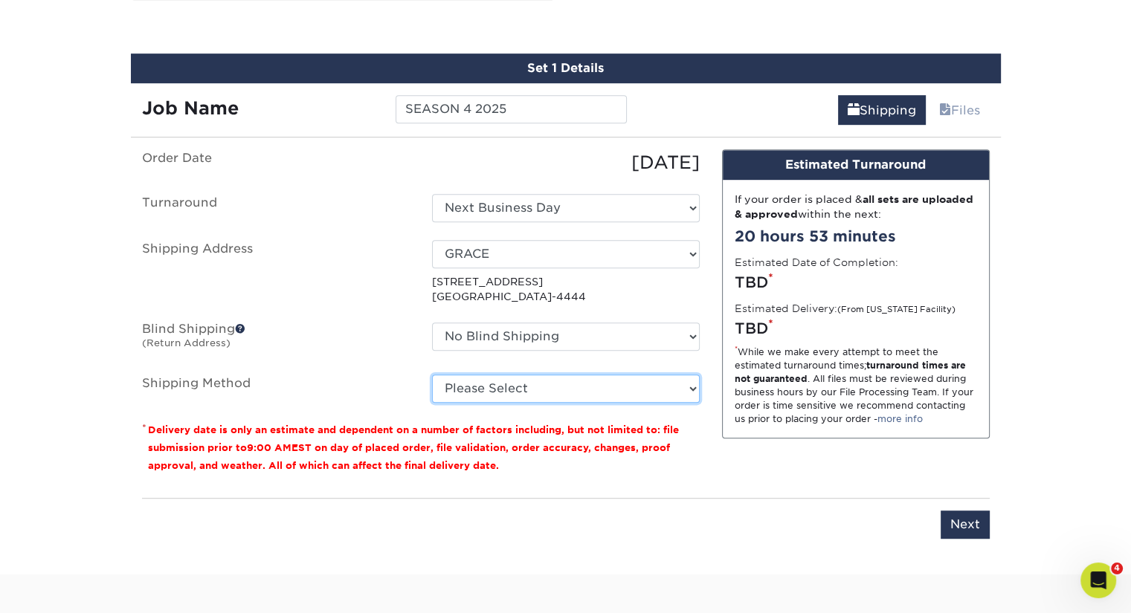
click at [547, 383] on select "Please Select Ground Shipping (+$17.30) 3 Day Shipping Service (+$21.44) 2 Day …" at bounding box center [566, 389] width 268 height 28
select select "03"
click at [432, 375] on select "Please Select Ground Shipping (+$17.30) 3 Day Shipping Service (+$21.44) 2 Day …" at bounding box center [566, 389] width 268 height 28
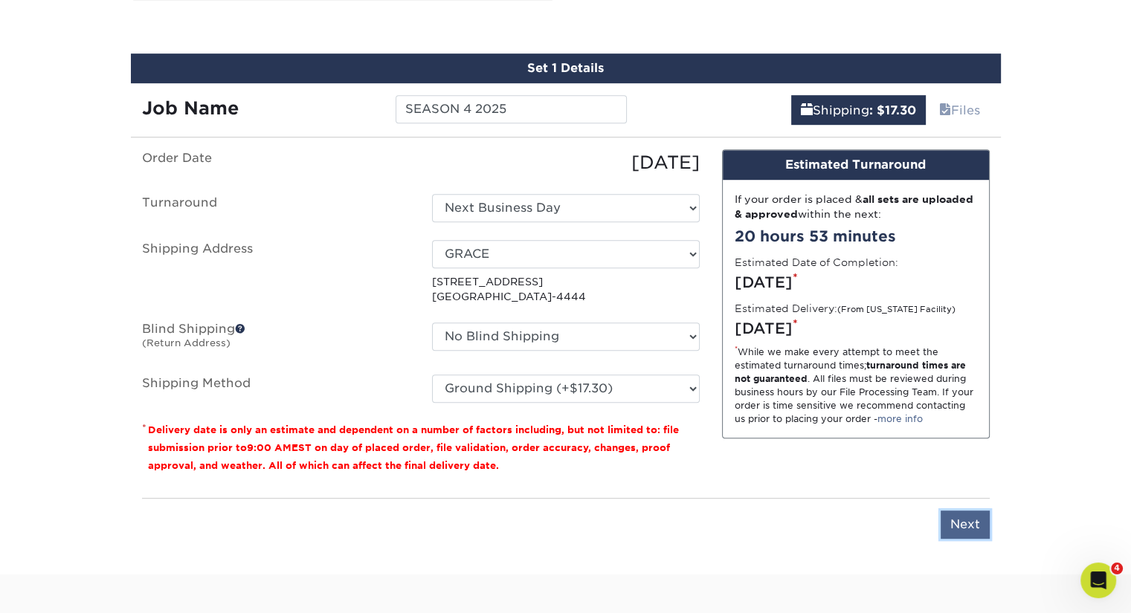
click at [965, 520] on input "Next" at bounding box center [964, 525] width 49 height 28
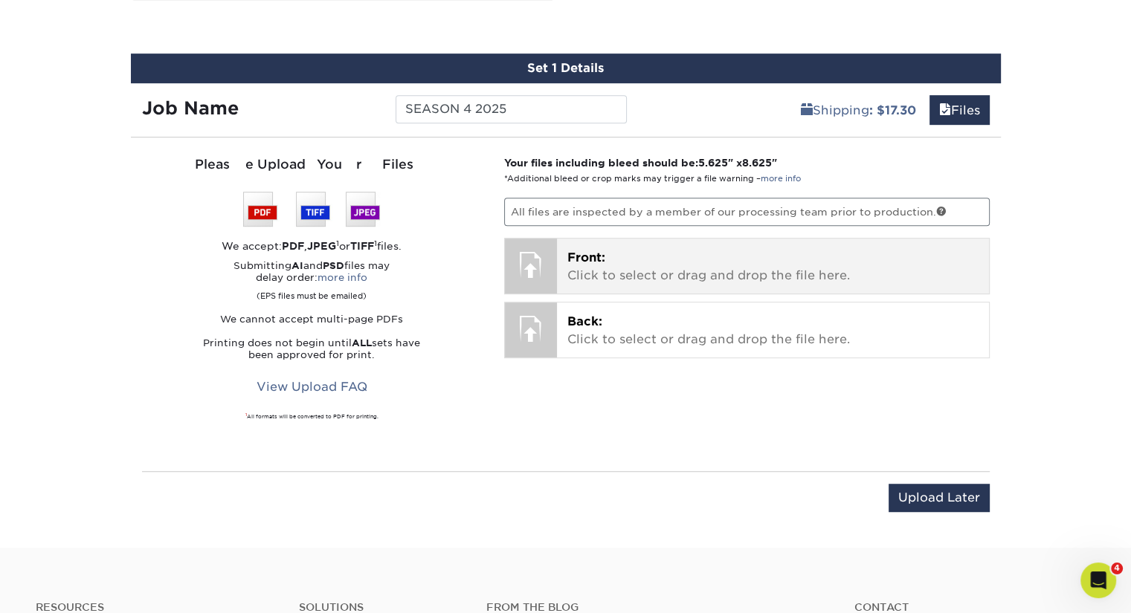
click at [736, 257] on p "Front: Click to select or drag and drop the file here." at bounding box center [772, 267] width 411 height 36
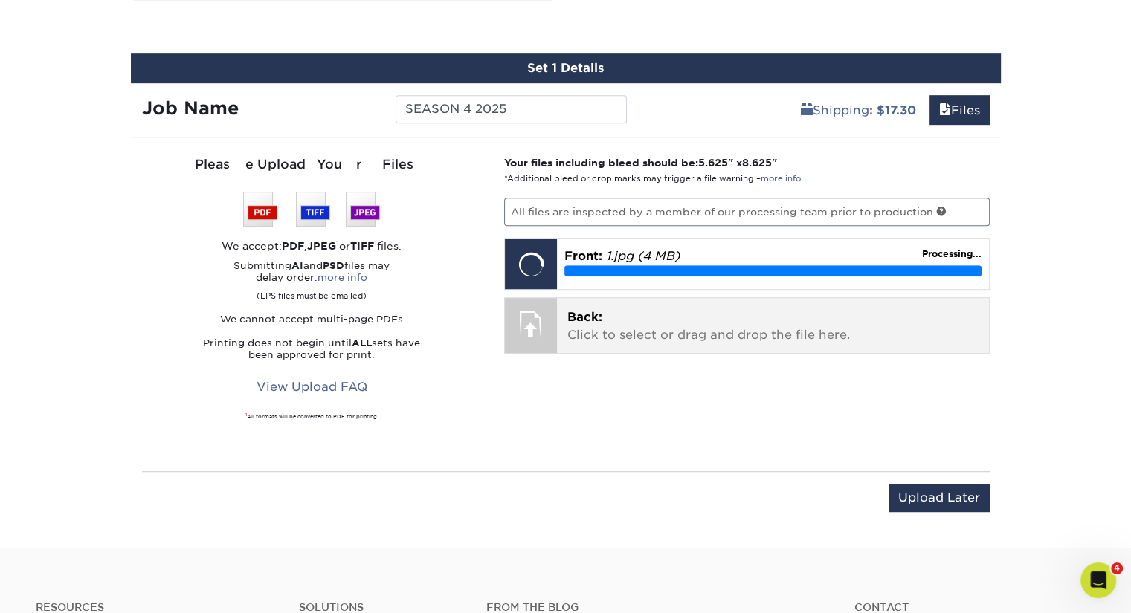
click at [565, 332] on div "Back: Click to select or drag and drop the file here. Choose file" at bounding box center [773, 325] width 432 height 55
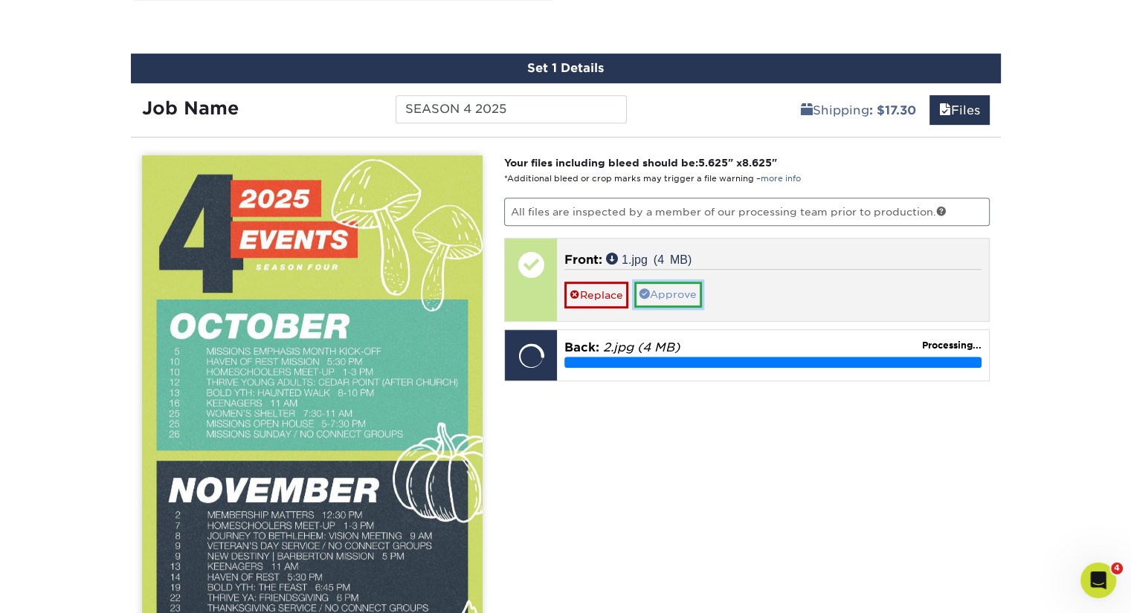
click at [684, 295] on link "Approve" at bounding box center [668, 294] width 68 height 25
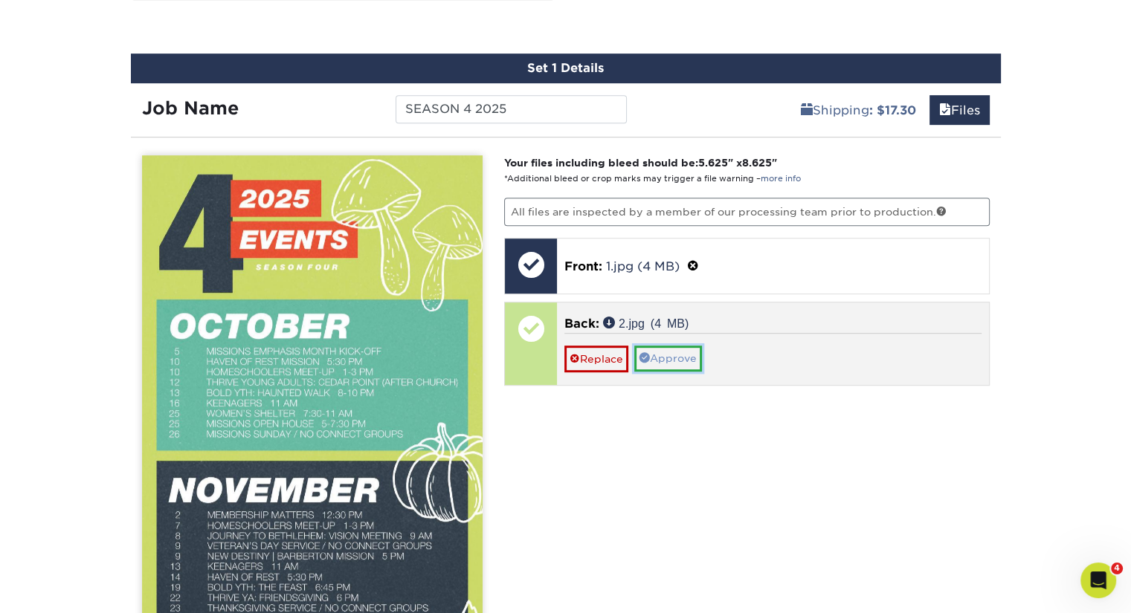
click at [685, 360] on link "Approve" at bounding box center [668, 358] width 68 height 25
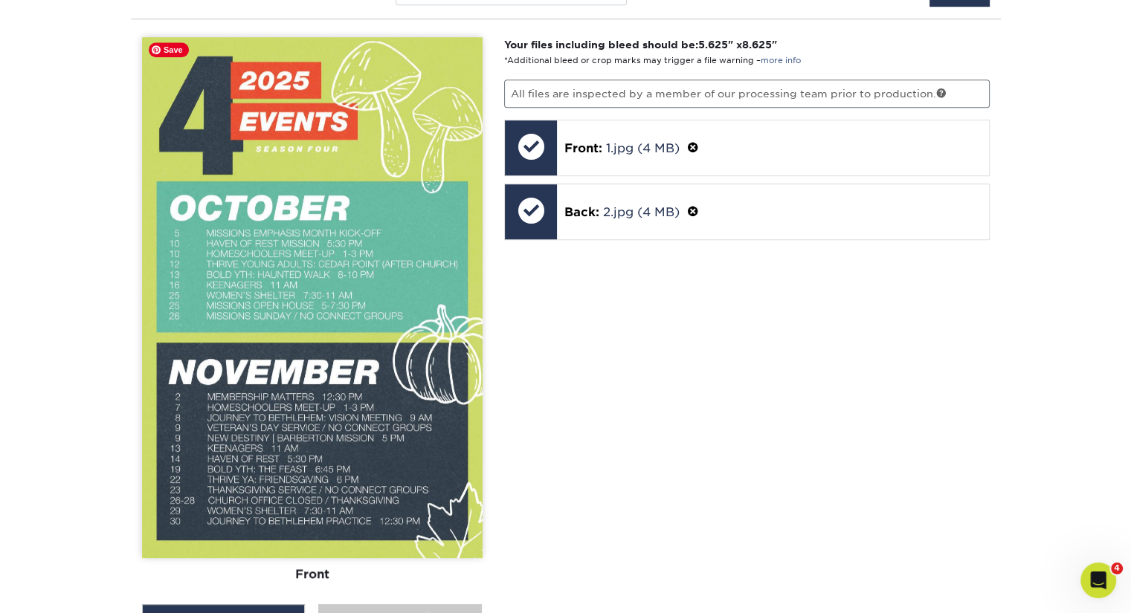
scroll to position [978, 0]
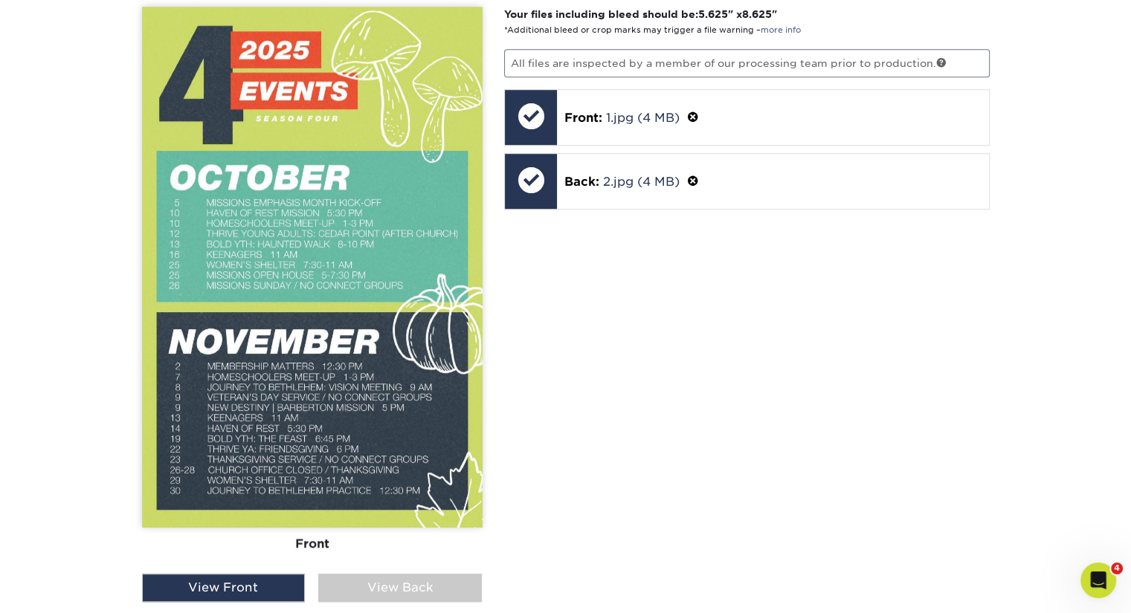
click at [382, 579] on div "View Back" at bounding box center [400, 588] width 164 height 28
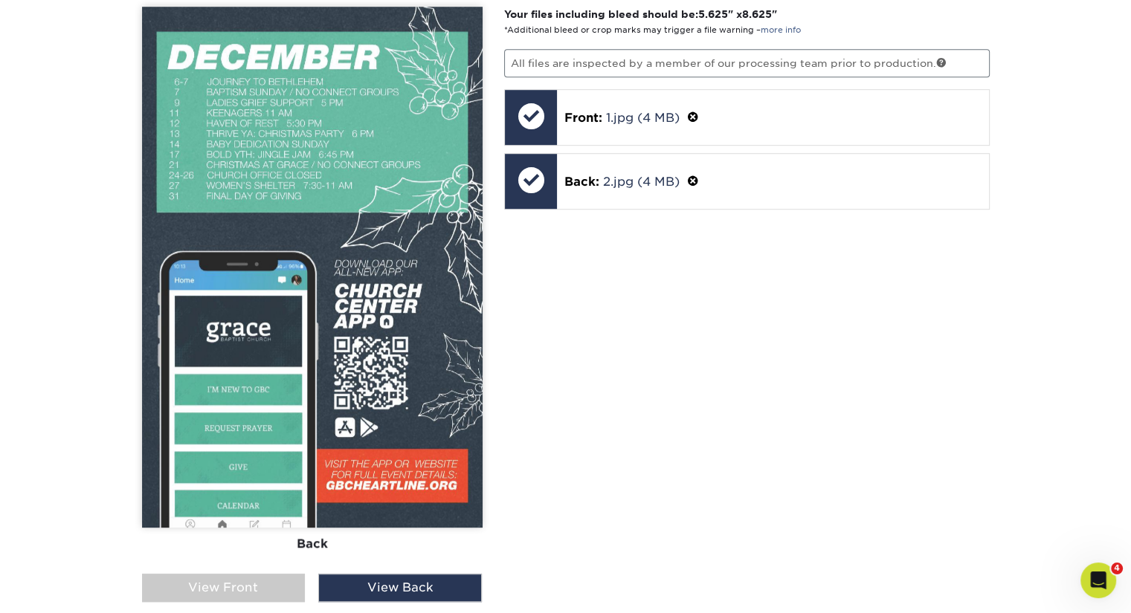
click at [244, 591] on div "View Front" at bounding box center [224, 588] width 164 height 28
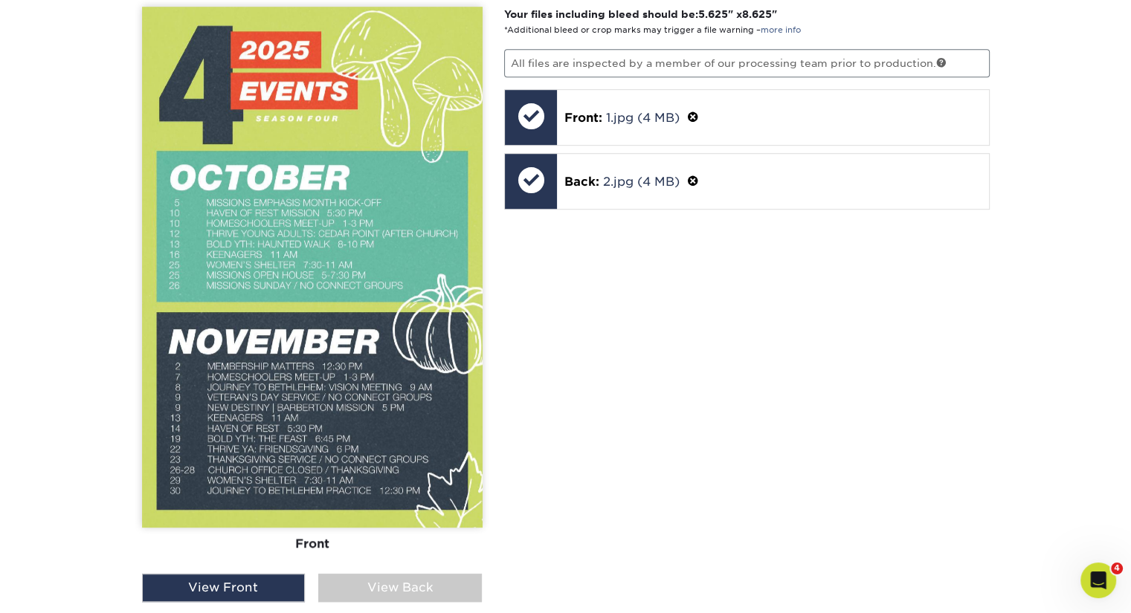
click at [419, 578] on div "View Back" at bounding box center [400, 588] width 164 height 28
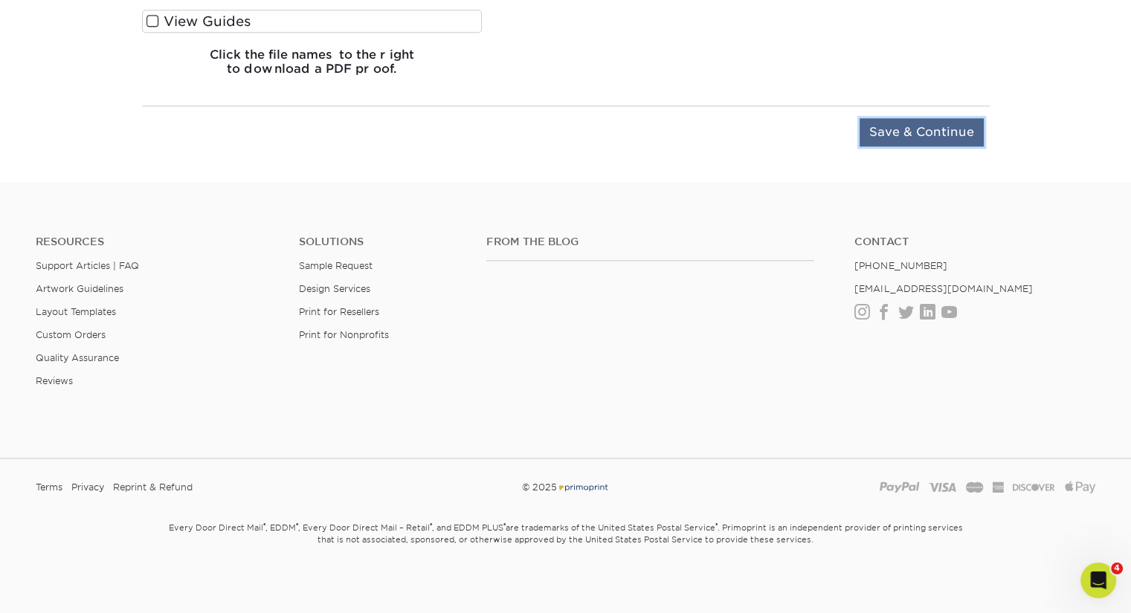
click at [934, 125] on input "Save & Continue" at bounding box center [921, 132] width 124 height 28
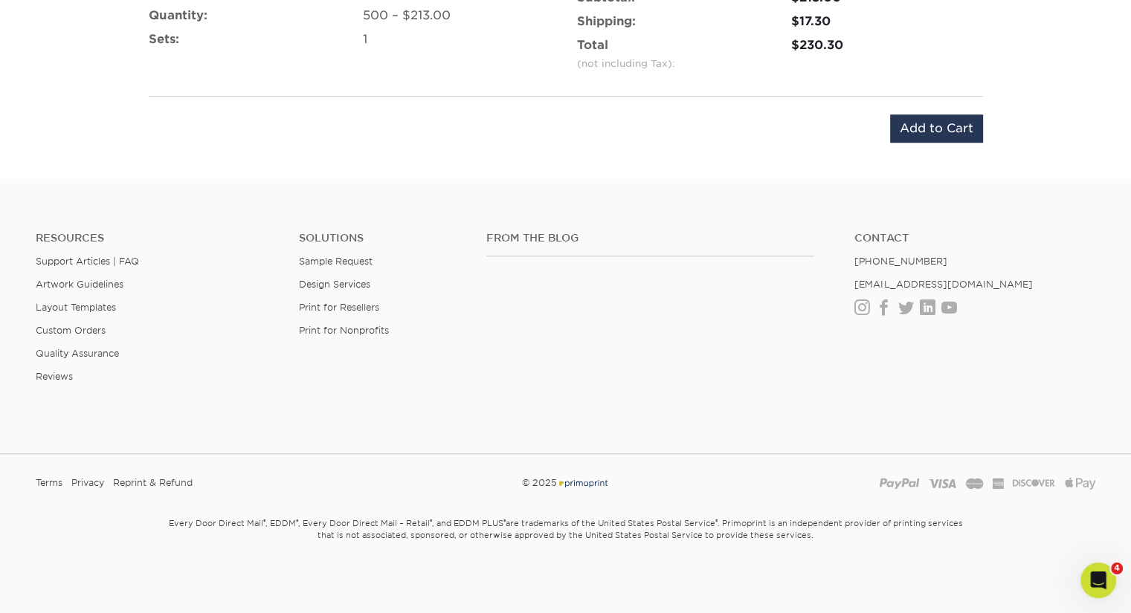
scroll to position [1059, 0]
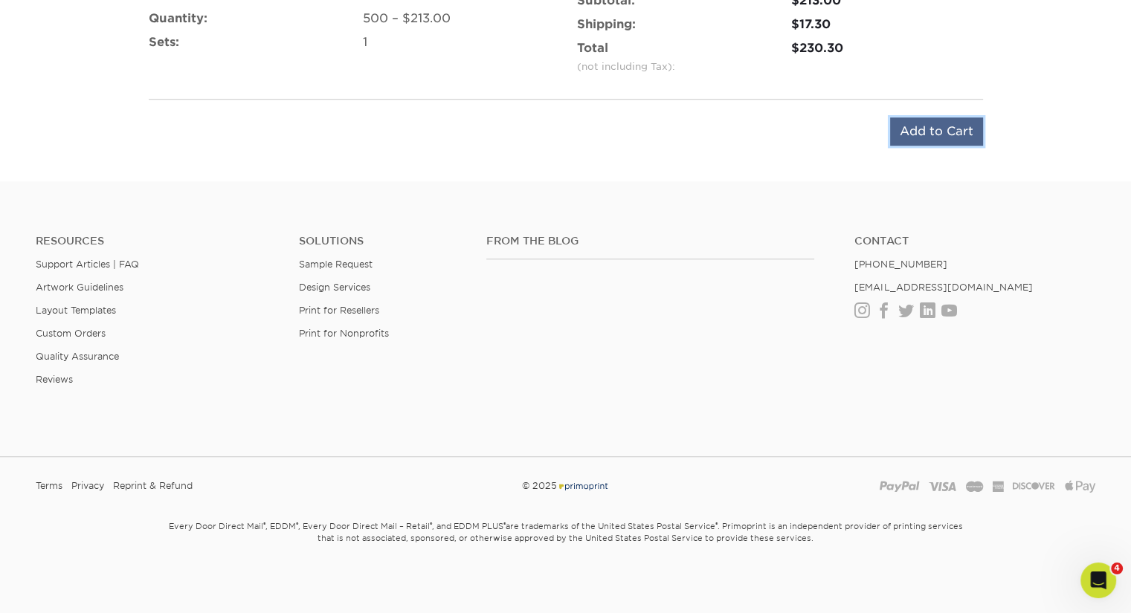
click at [931, 127] on input "Add to Cart" at bounding box center [936, 131] width 93 height 28
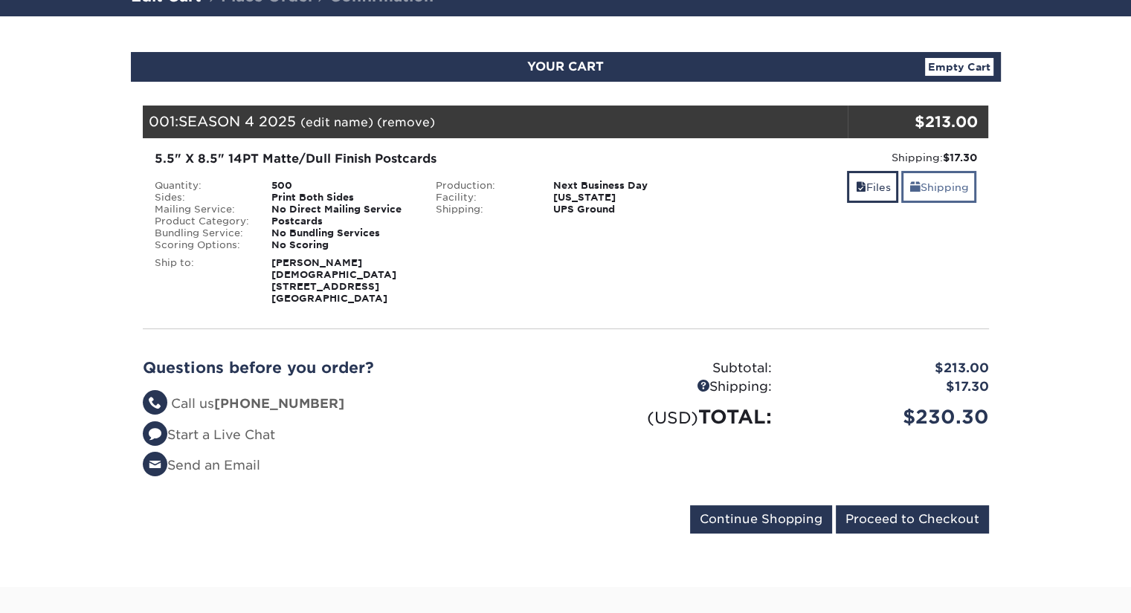
scroll to position [223, 0]
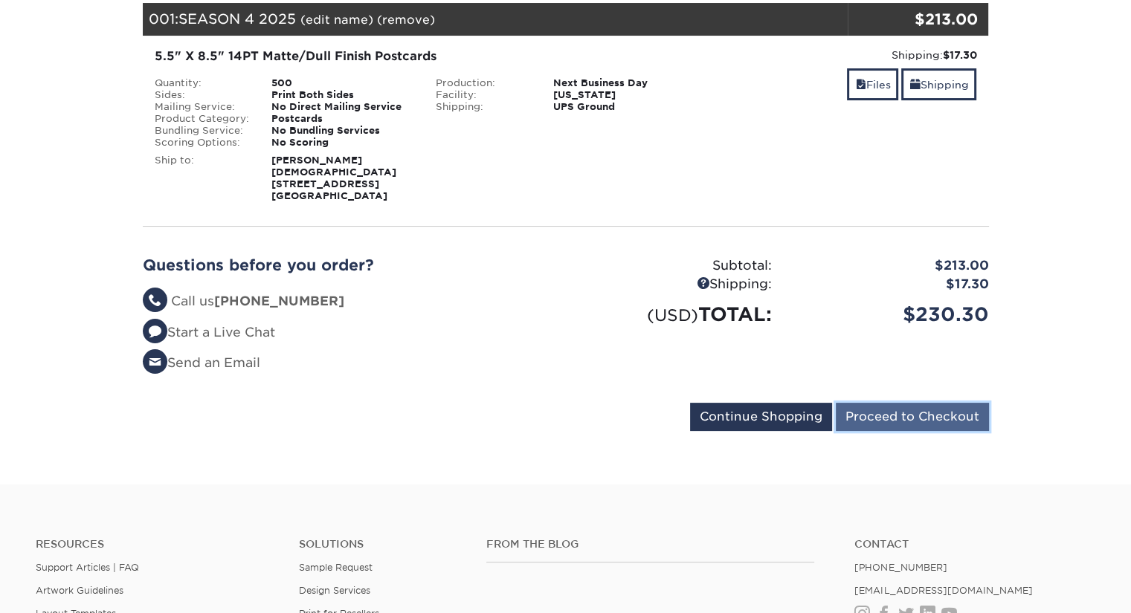
click at [902, 417] on input "Proceed to Checkout" at bounding box center [912, 417] width 153 height 28
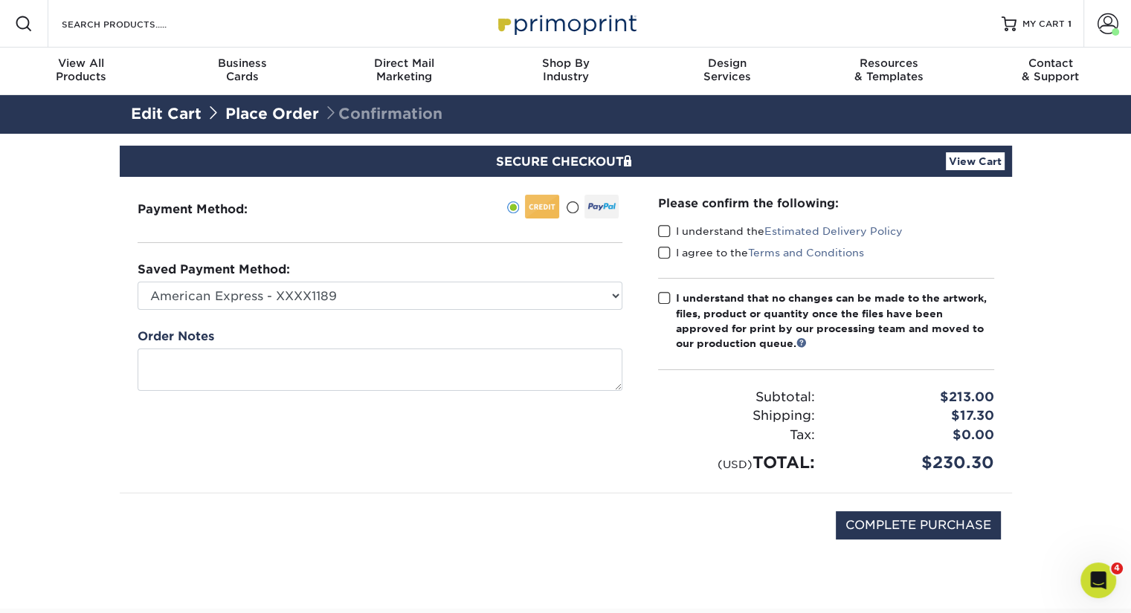
click at [662, 227] on span at bounding box center [664, 231] width 13 height 14
click at [0, 0] on input "I understand the Estimated Delivery Policy" at bounding box center [0, 0] width 0 height 0
click at [665, 250] on span at bounding box center [664, 253] width 13 height 14
click at [0, 0] on input "I agree to the Terms and Conditions" at bounding box center [0, 0] width 0 height 0
click at [662, 287] on div "Please confirm the following: I understand the Estimated Delivery Policy I agre…" at bounding box center [826, 335] width 336 height 280
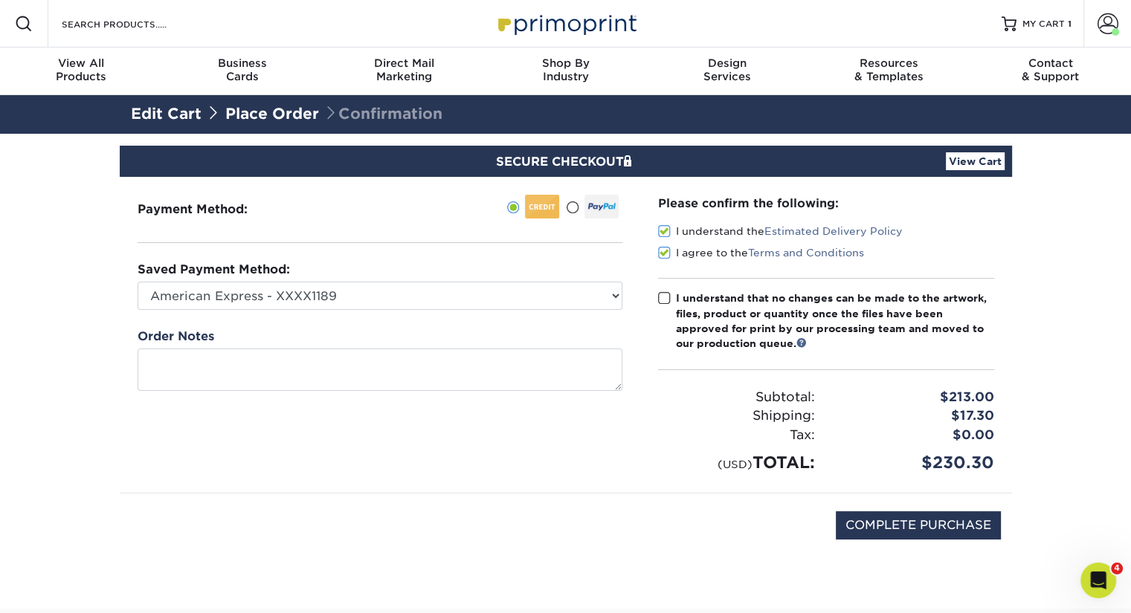
click at [663, 291] on span at bounding box center [664, 298] width 13 height 14
click at [0, 0] on input "I understand that no changes can be made to the artwork, files, product or quan…" at bounding box center [0, 0] width 0 height 0
click at [876, 526] on input "COMPLETE PURCHASE" at bounding box center [918, 525] width 165 height 28
type input "PROCESSING, PLEASE WAIT..."
